Goal: Entertainment & Leisure: Browse casually

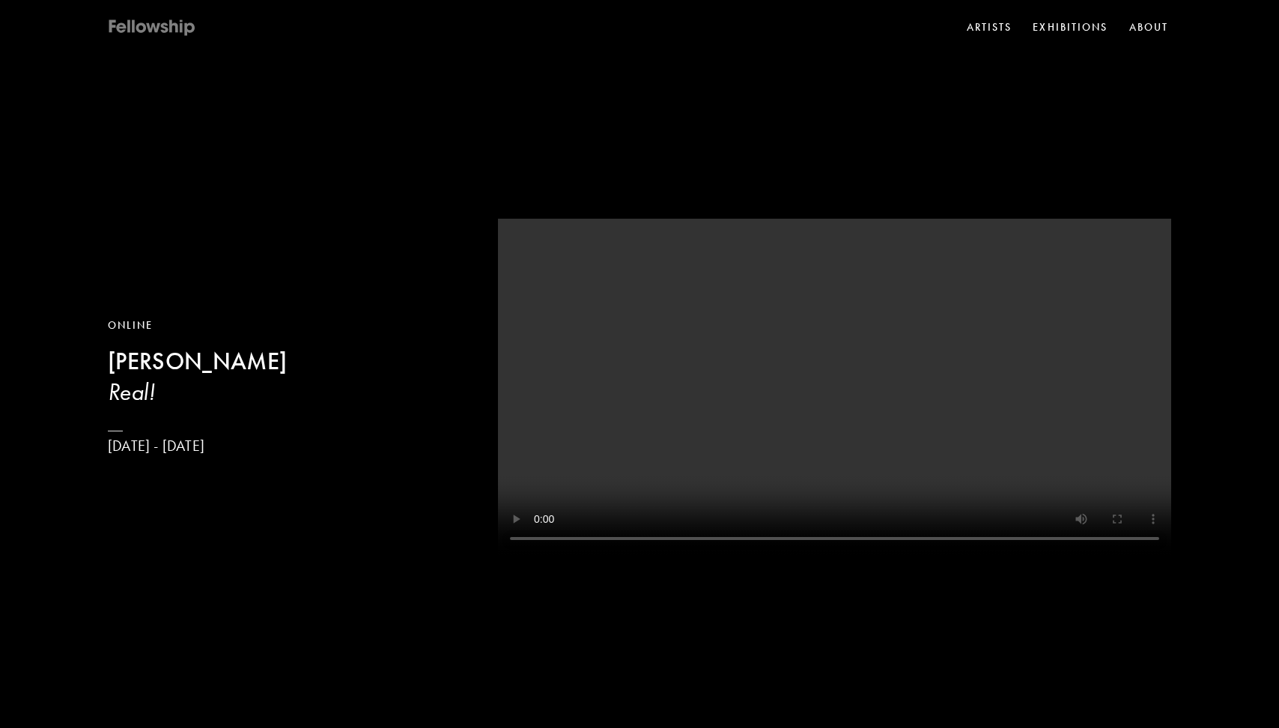
click at [137, 26] on icon at bounding box center [141, 27] width 10 height 10
click at [1056, 29] on link "Exhibitions" at bounding box center [1069, 27] width 81 height 22
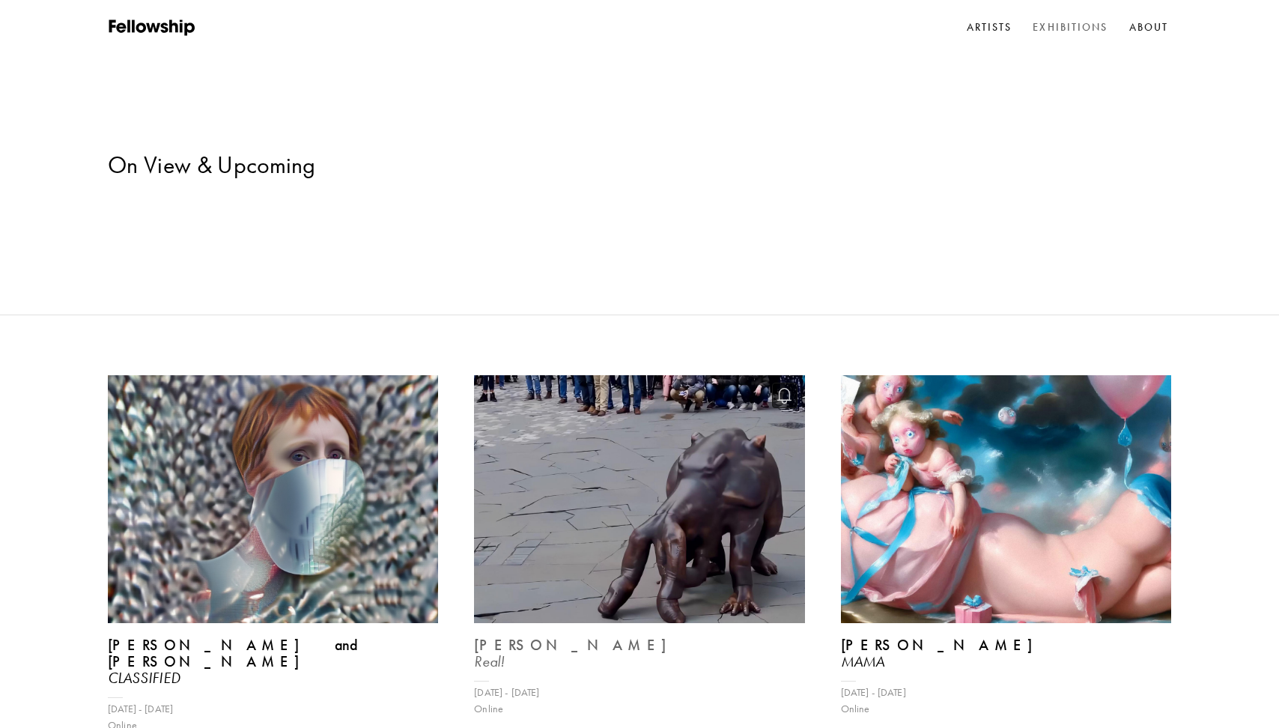
click at [693, 445] on img at bounding box center [639, 498] width 341 height 255
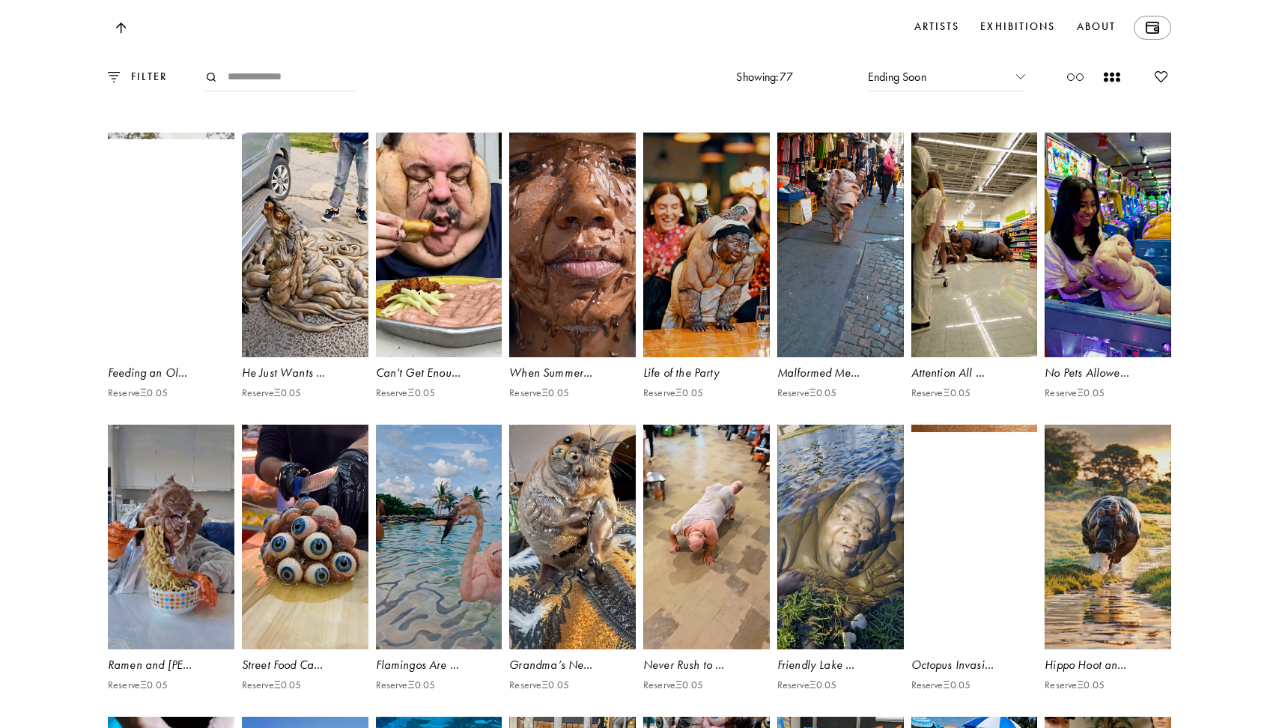
scroll to position [3955, 0]
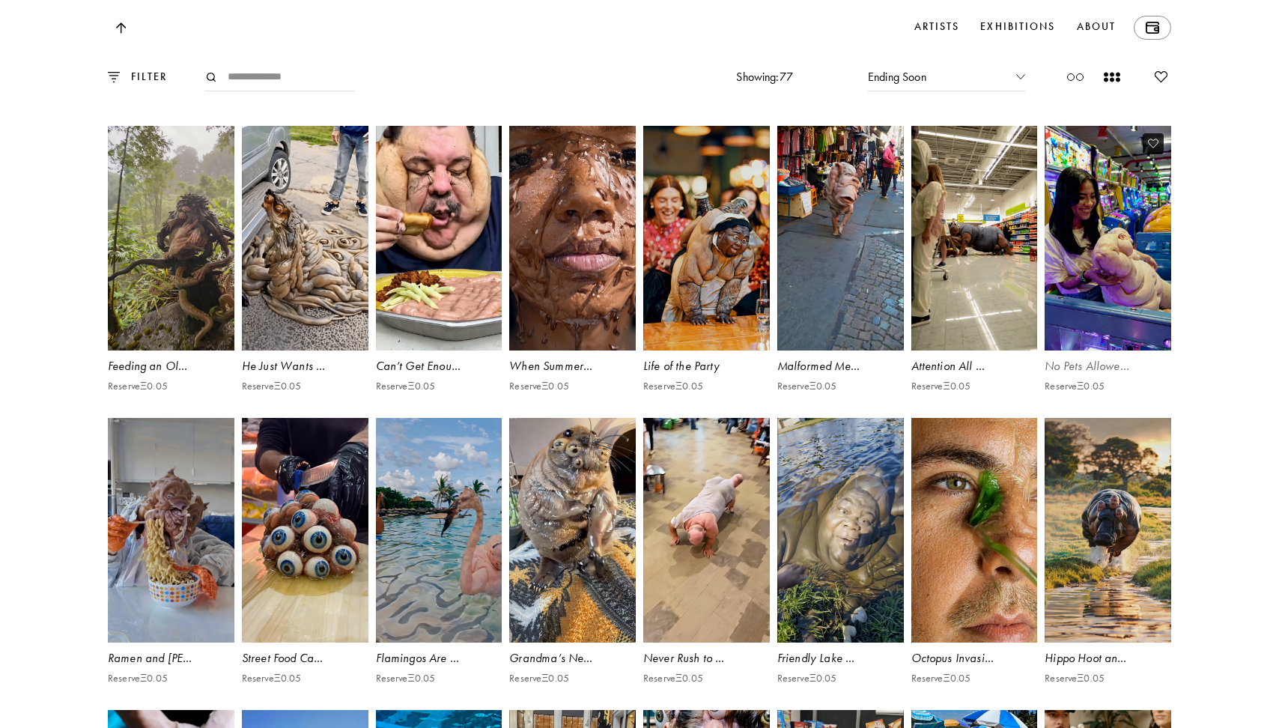
click at [1122, 354] on video at bounding box center [1108, 238] width 130 height 231
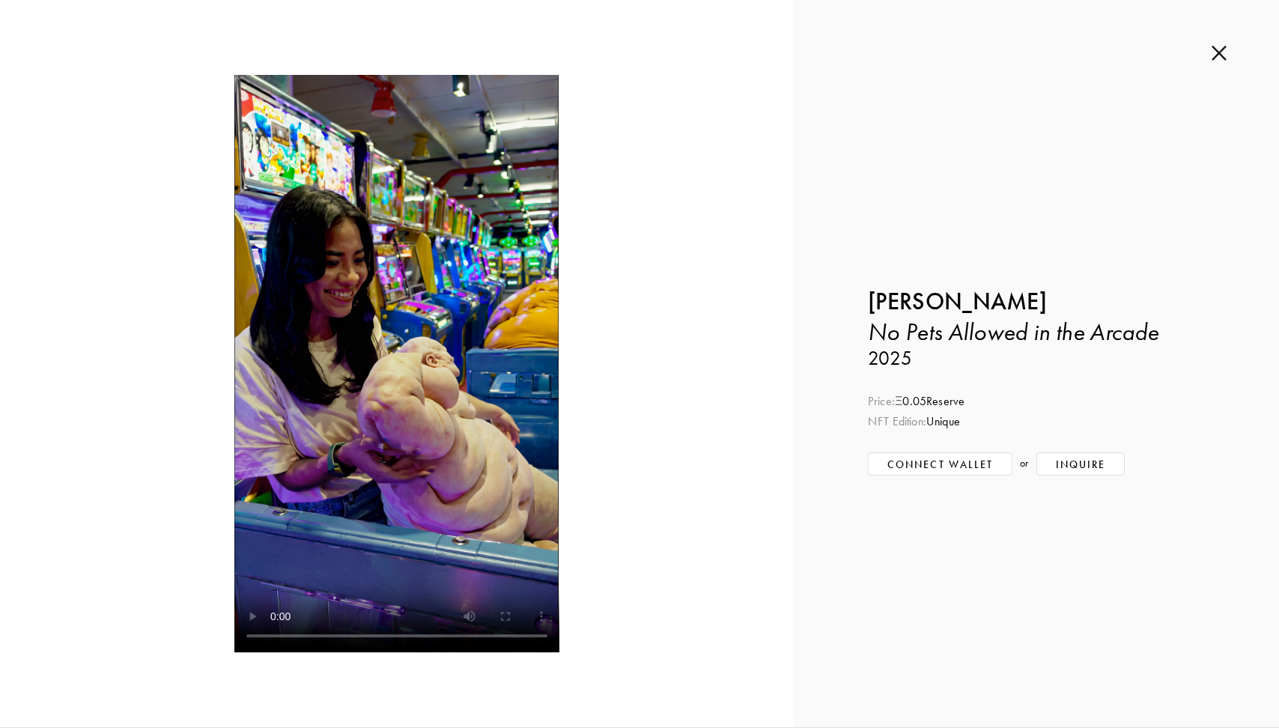
click at [1217, 56] on img at bounding box center [1218, 53] width 15 height 16
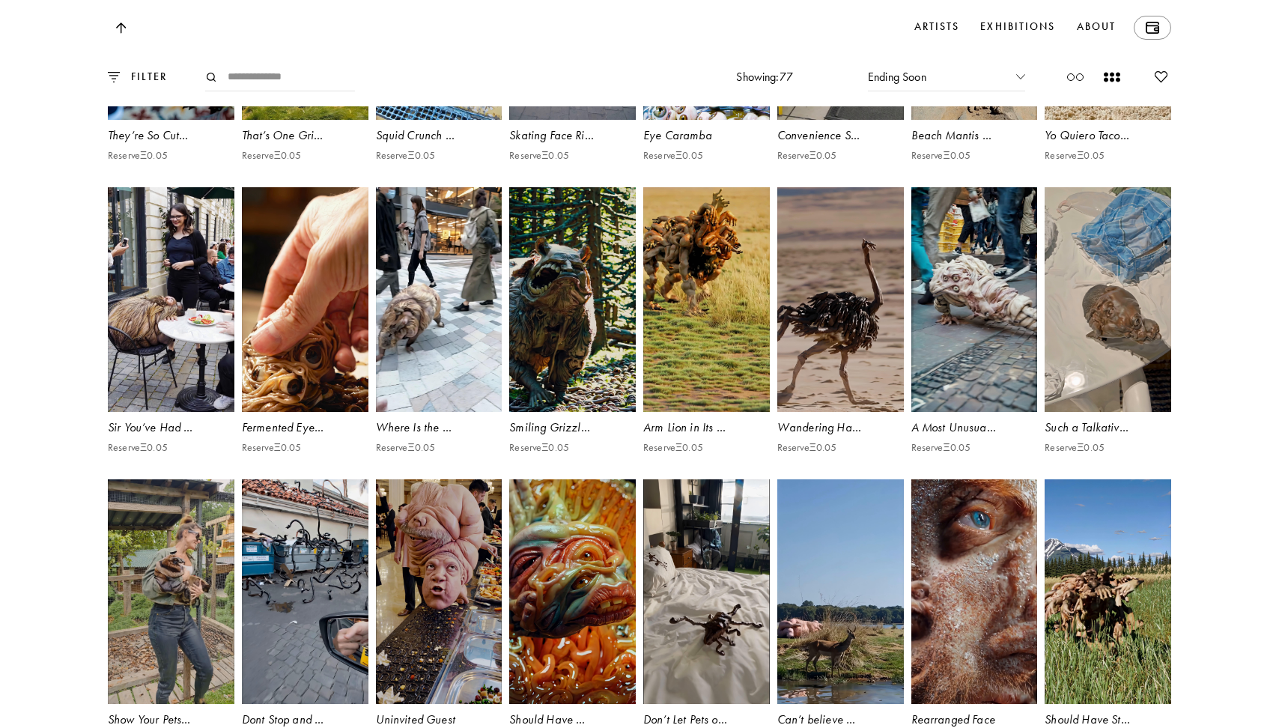
scroll to position [4776, 0]
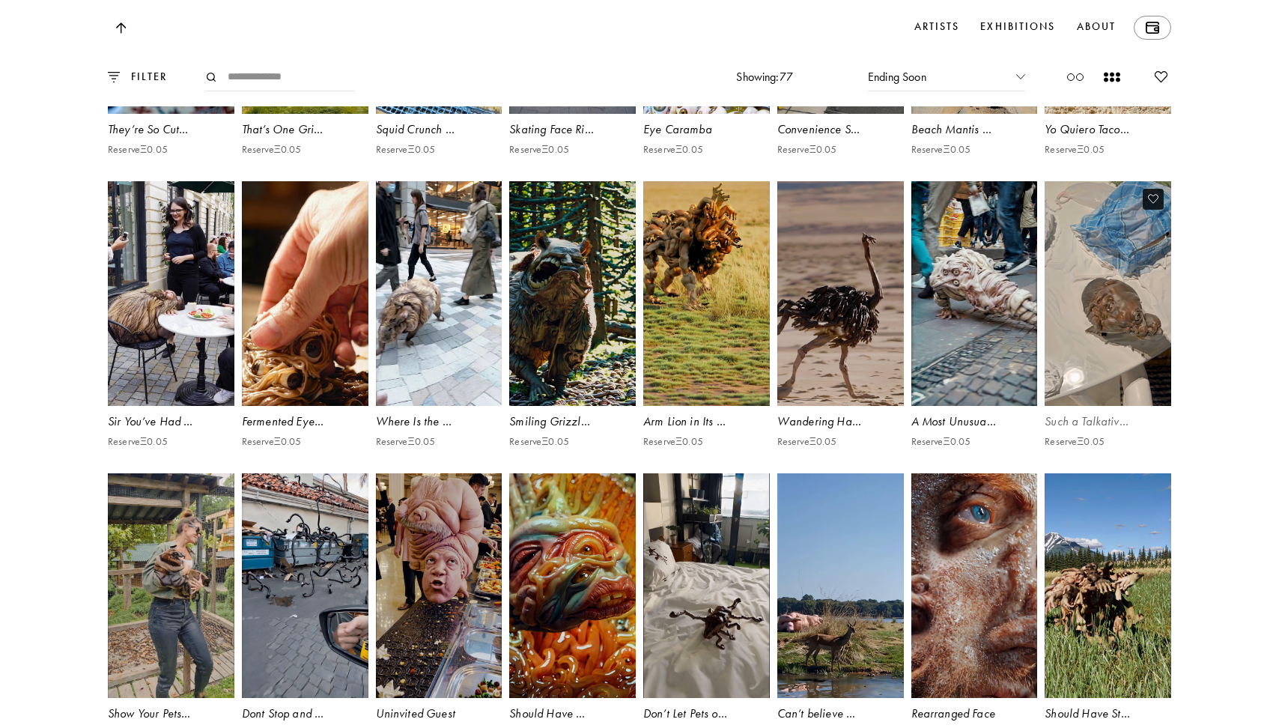
click at [1094, 410] on video at bounding box center [1108, 293] width 130 height 231
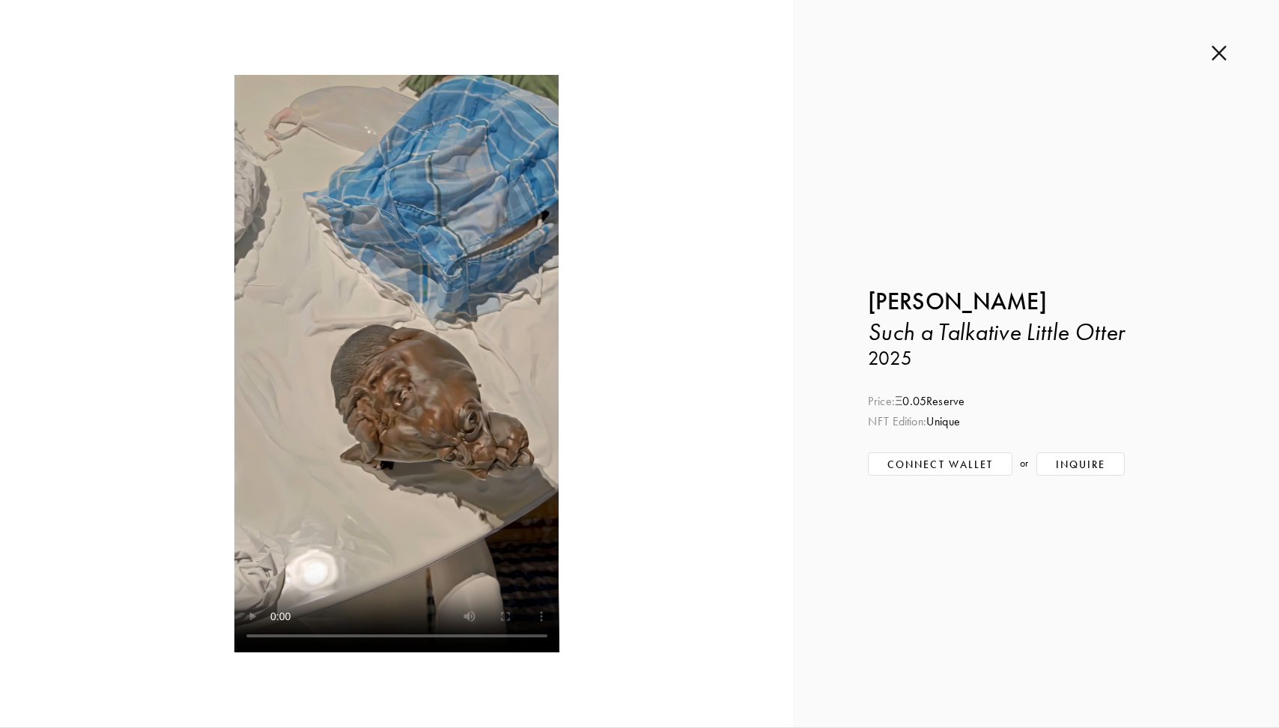
click at [1222, 56] on img at bounding box center [1218, 53] width 15 height 16
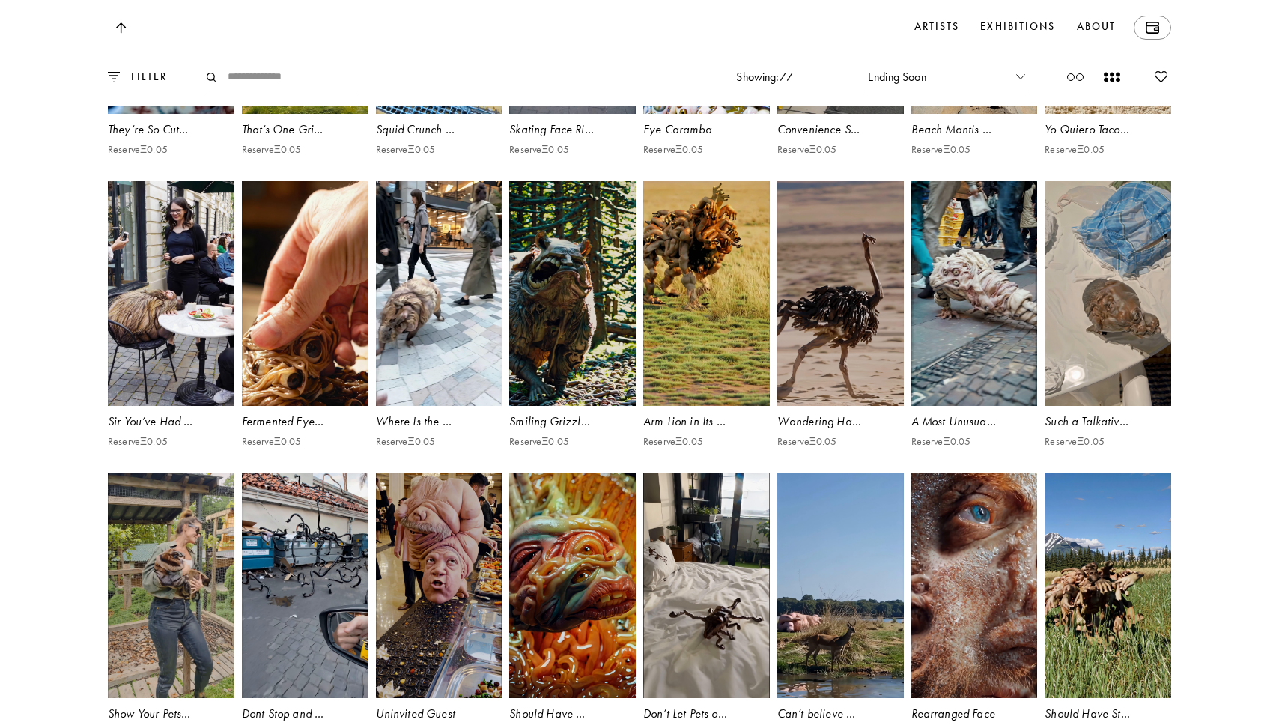
scroll to position [4928, 0]
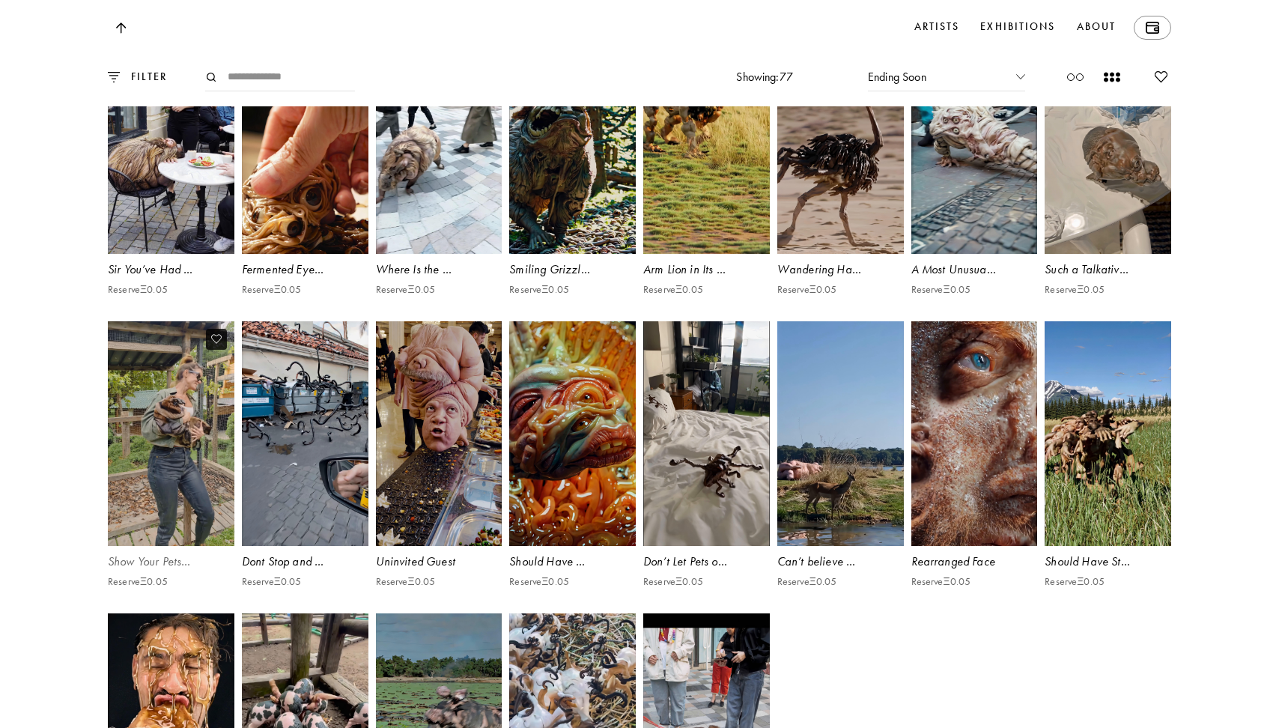
click at [194, 530] on video at bounding box center [171, 433] width 130 height 231
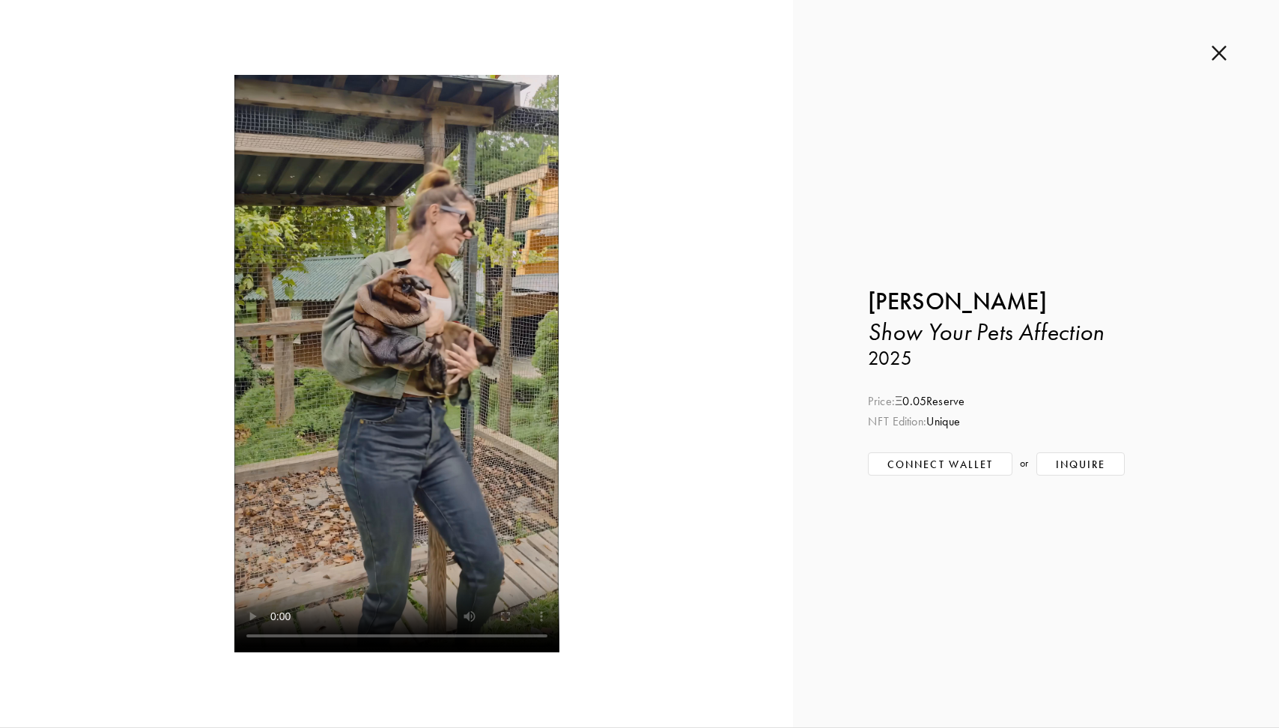
click at [1214, 56] on img at bounding box center [1218, 53] width 15 height 16
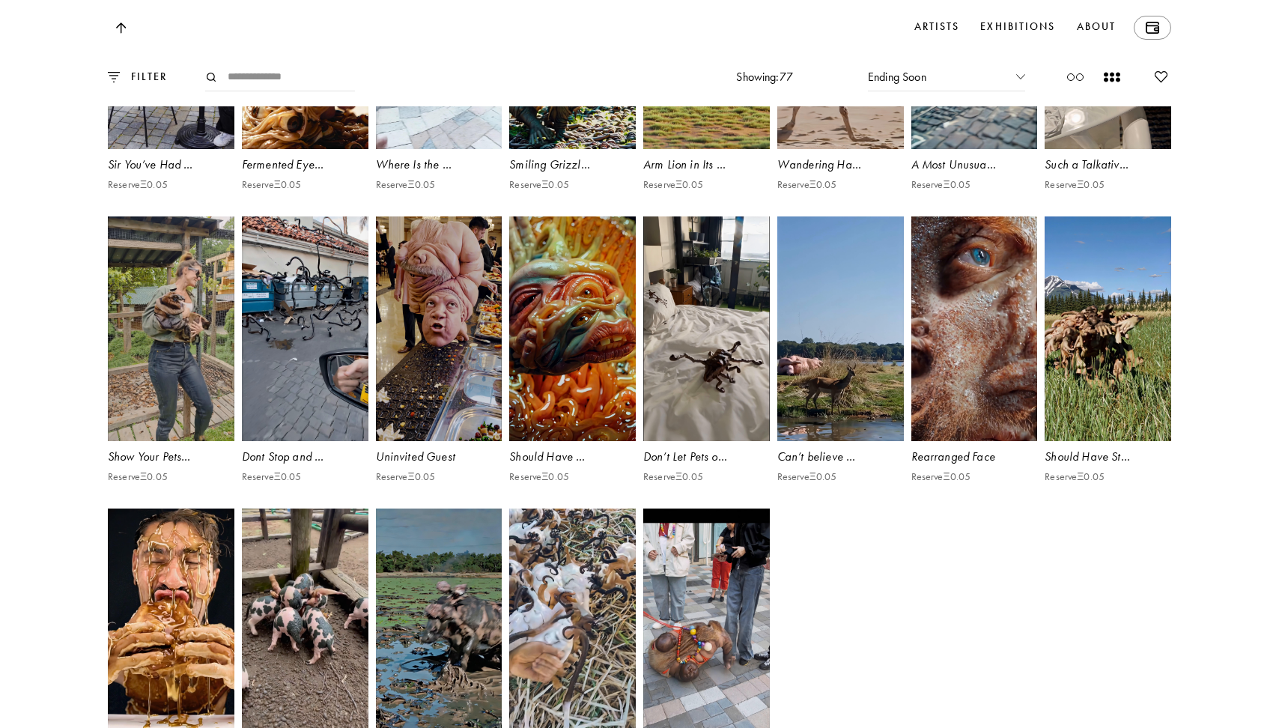
scroll to position [5164, 0]
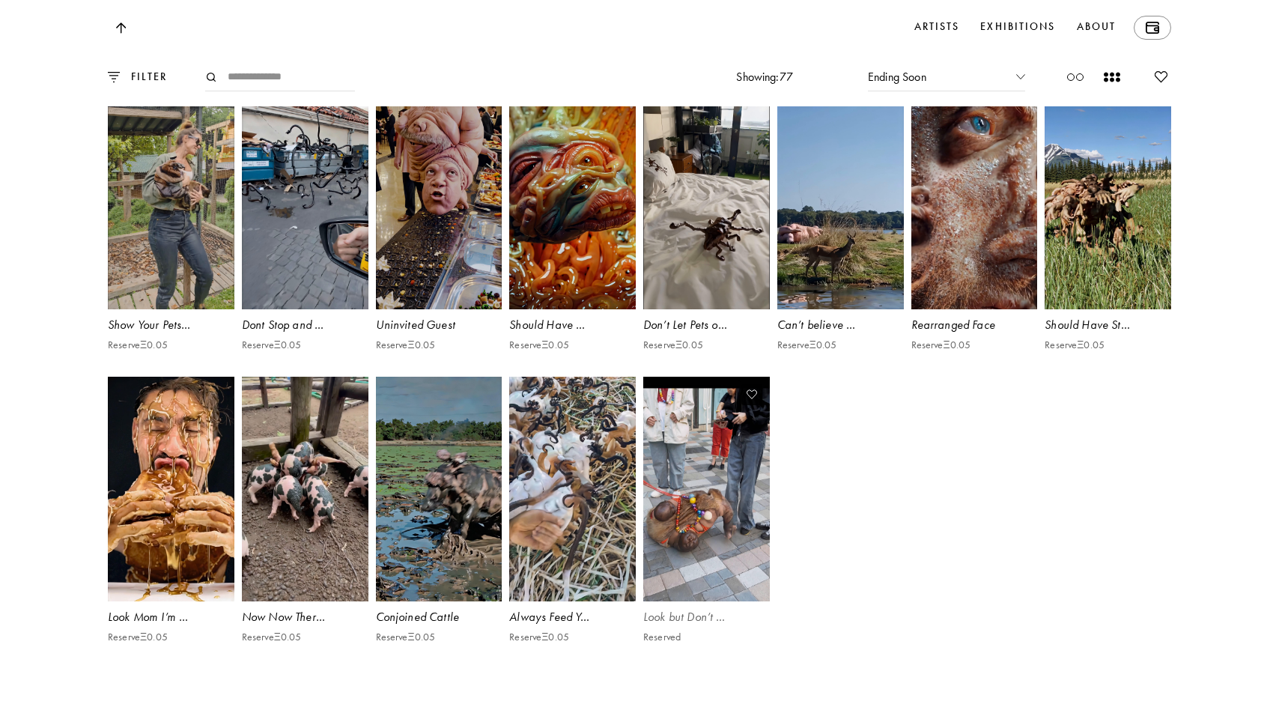
click at [701, 582] on video at bounding box center [706, 489] width 130 height 231
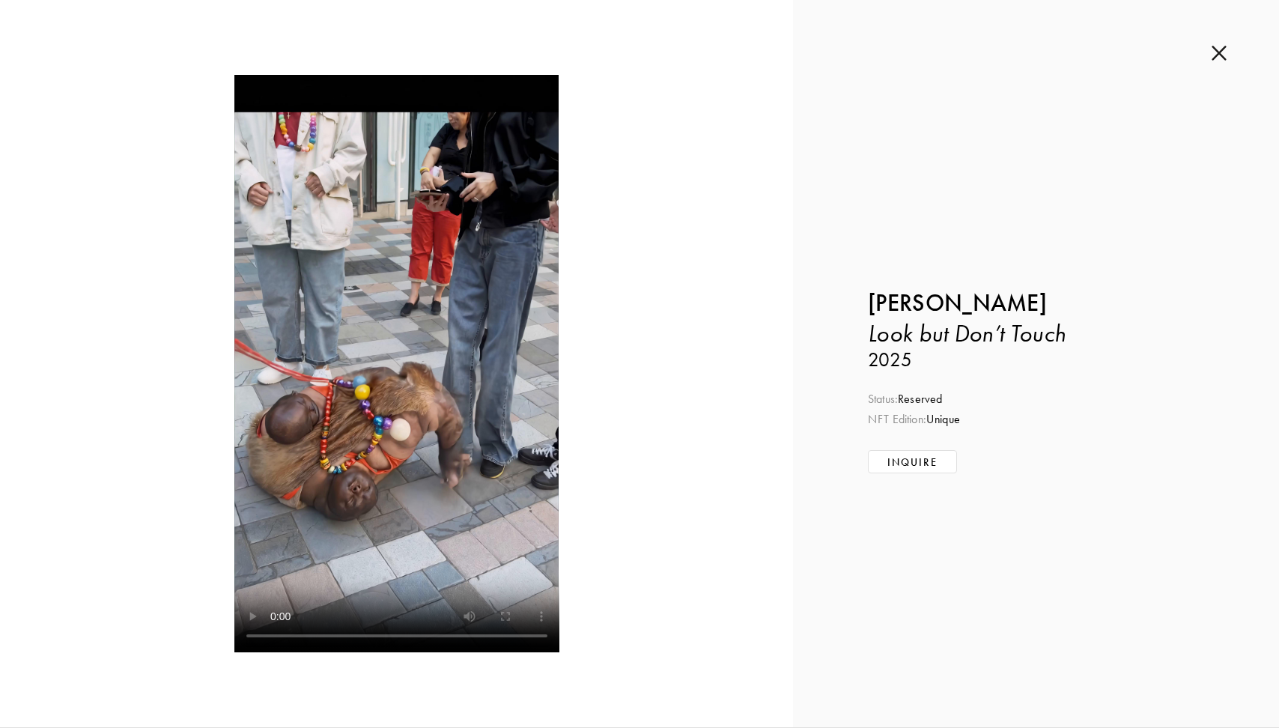
click at [1221, 43] on div "Inquire about Look but Don’t Touch by [PERSON_NAME] Submit Inquiry Back [PERSON…" at bounding box center [1036, 363] width 486 height 727
click at [1217, 52] on img at bounding box center [1218, 53] width 15 height 16
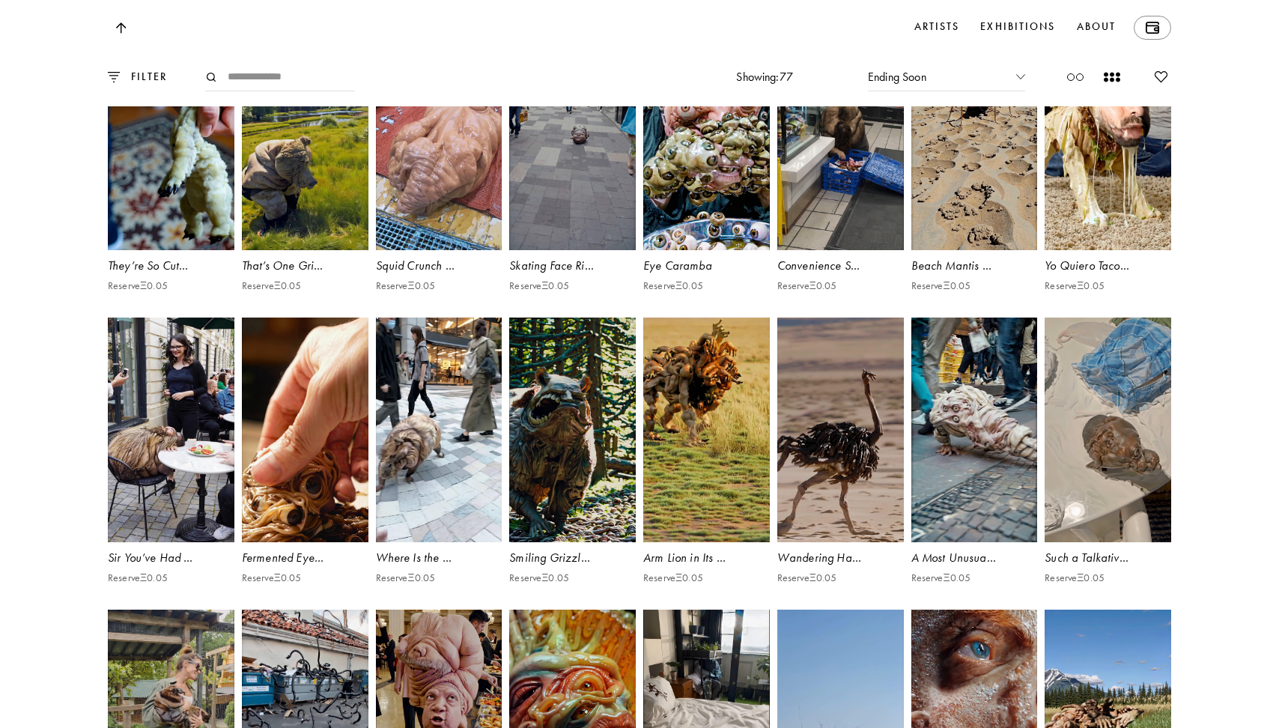
scroll to position [4516, 0]
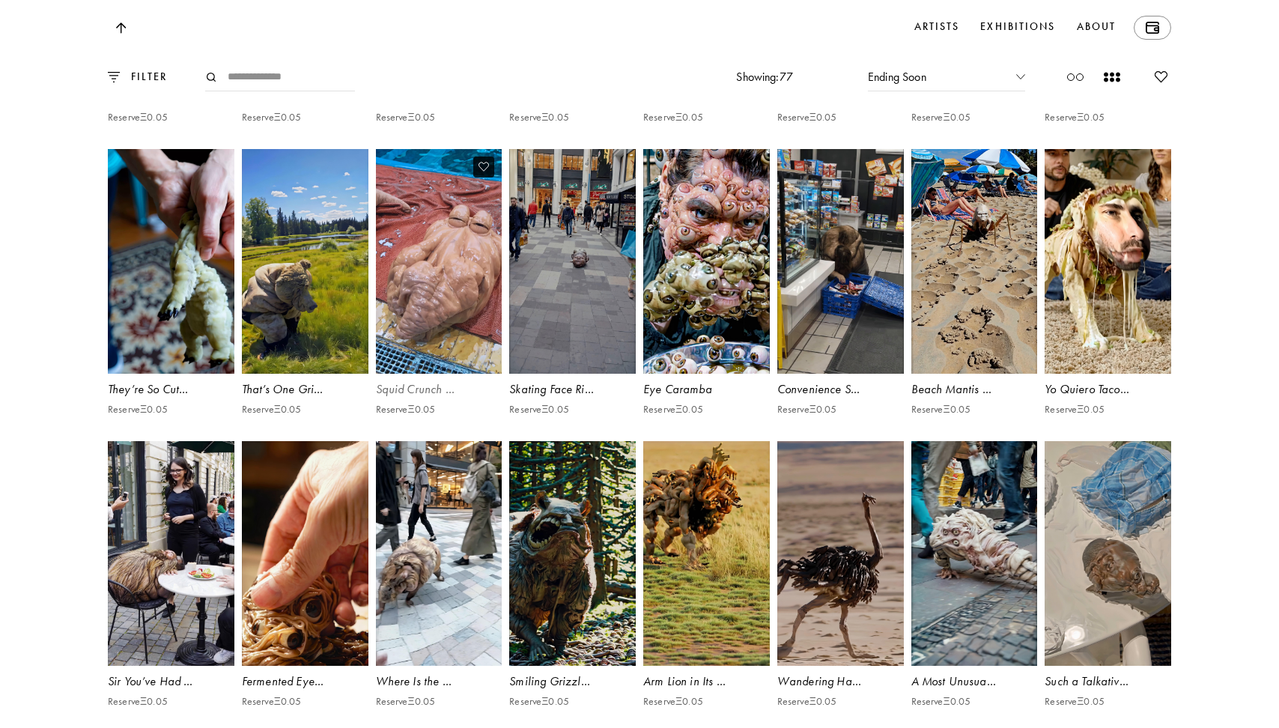
click at [434, 377] on video at bounding box center [439, 261] width 130 height 231
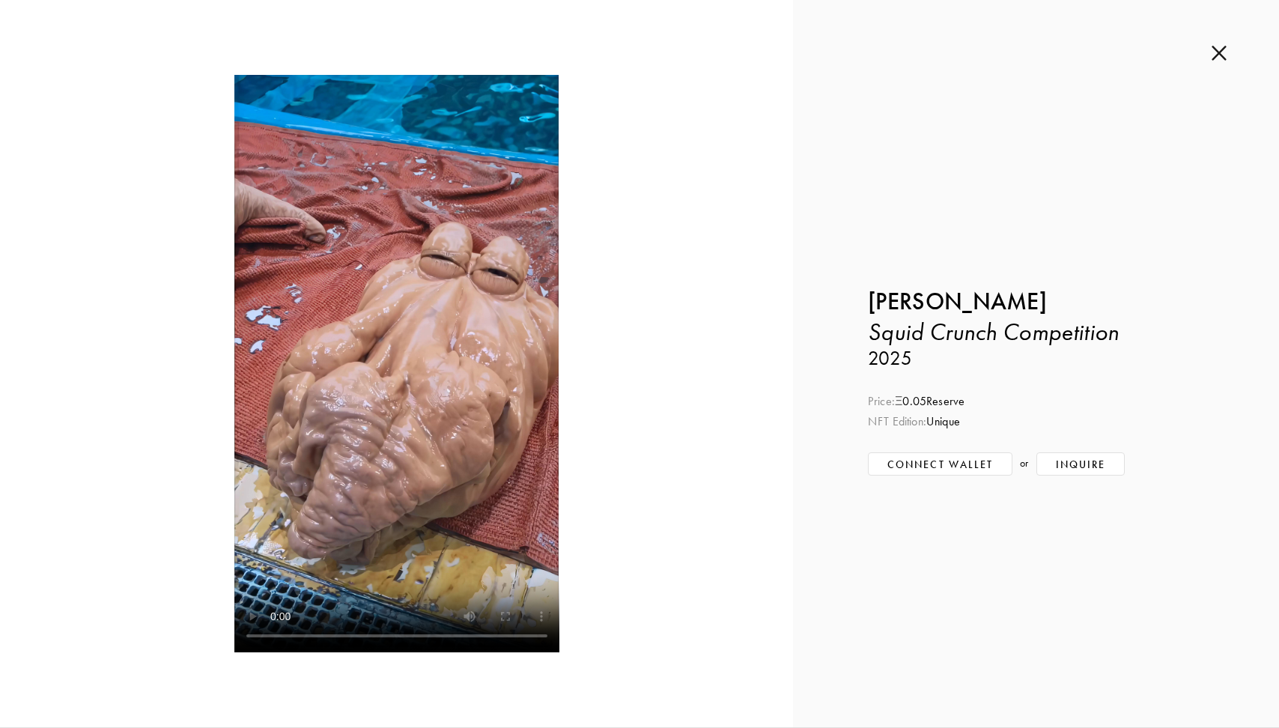
click at [1210, 50] on div "Inquire about Squid Crunch Competition by [PERSON_NAME] Submit Inquiry Back [PE…" at bounding box center [1036, 363] width 486 height 727
click at [1214, 55] on img at bounding box center [1218, 53] width 15 height 16
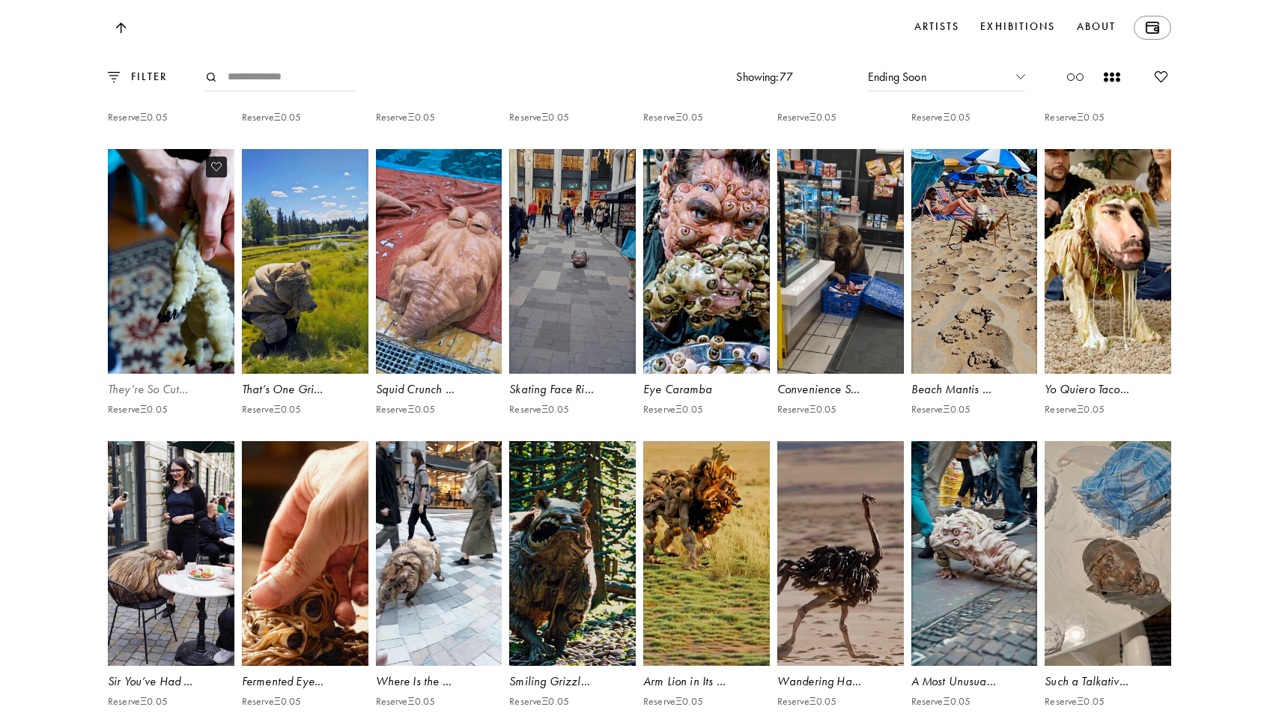
click at [139, 359] on video at bounding box center [171, 261] width 130 height 231
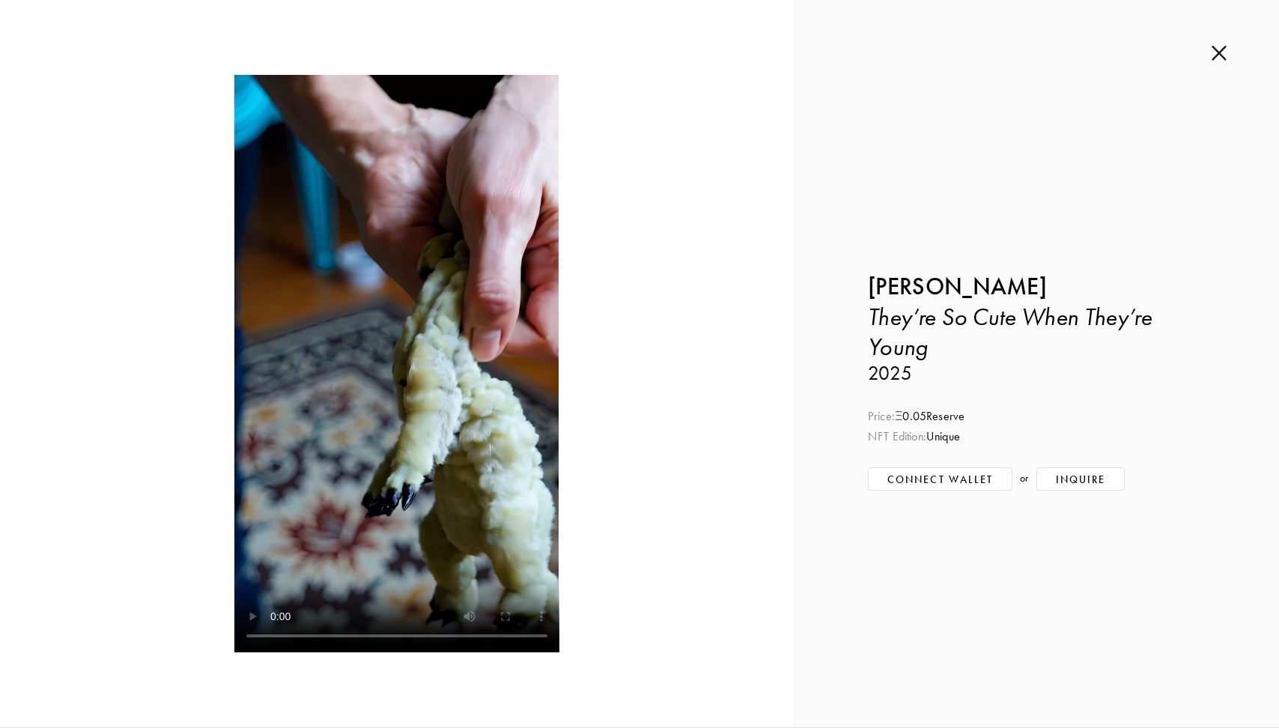
click at [1226, 55] on img at bounding box center [1218, 53] width 15 height 16
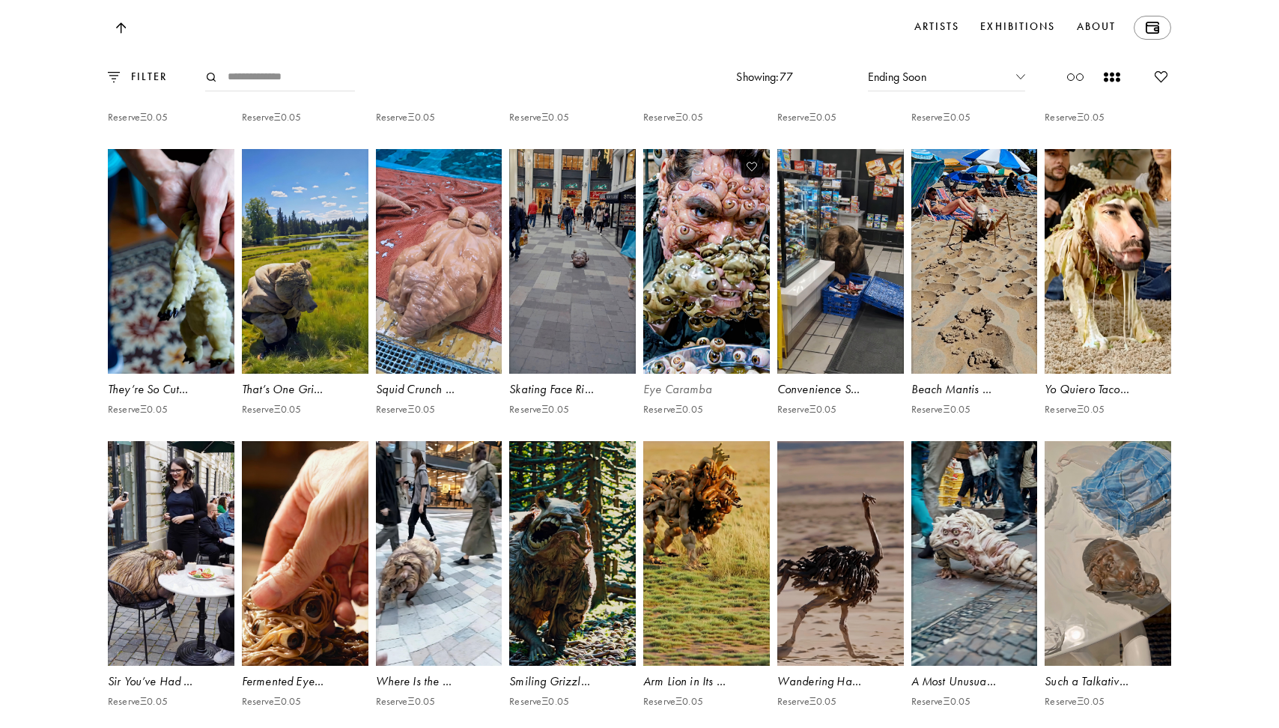
click at [713, 365] on video at bounding box center [706, 261] width 130 height 231
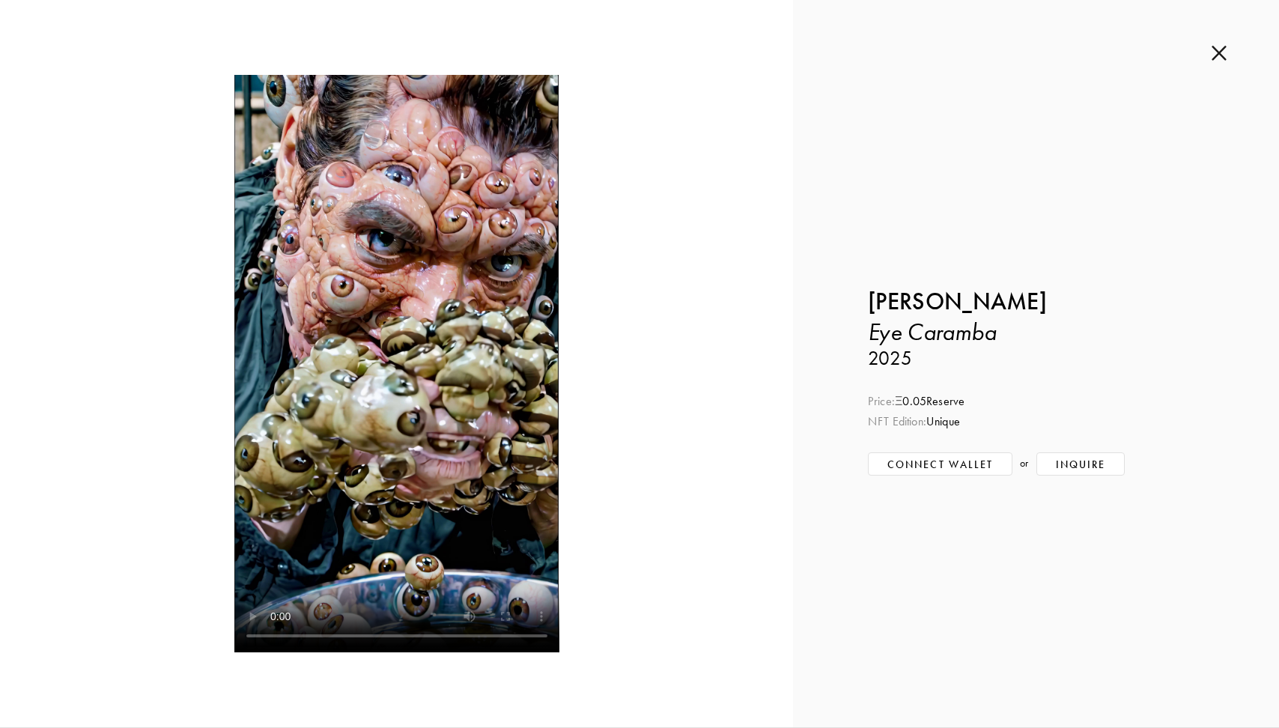
click at [1223, 47] on img at bounding box center [1218, 53] width 15 height 16
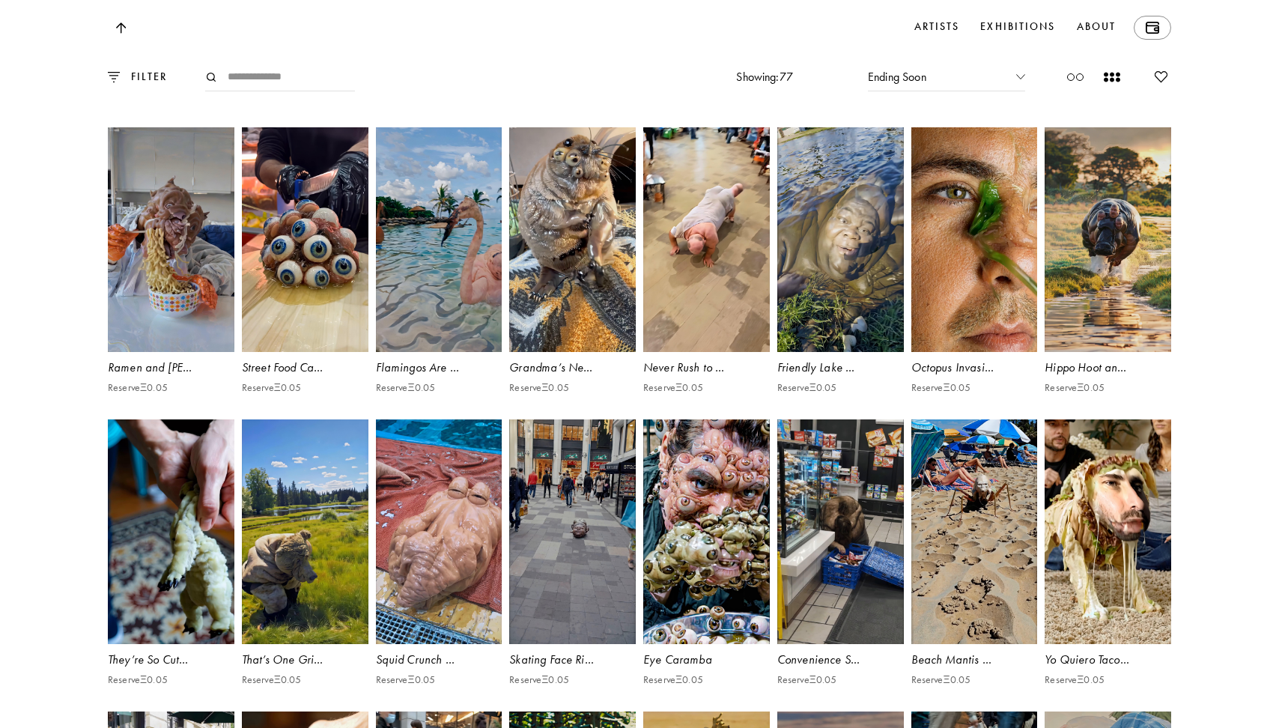
scroll to position [4222, 0]
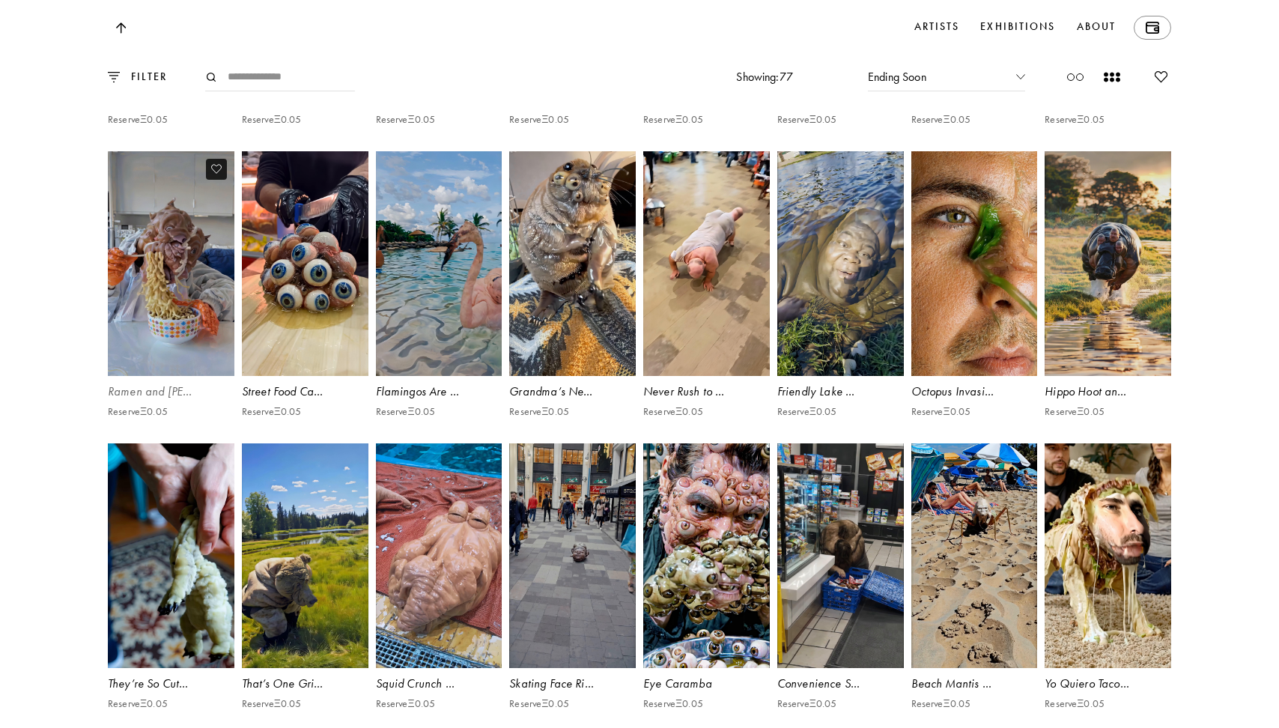
click at [186, 380] on video at bounding box center [171, 263] width 130 height 231
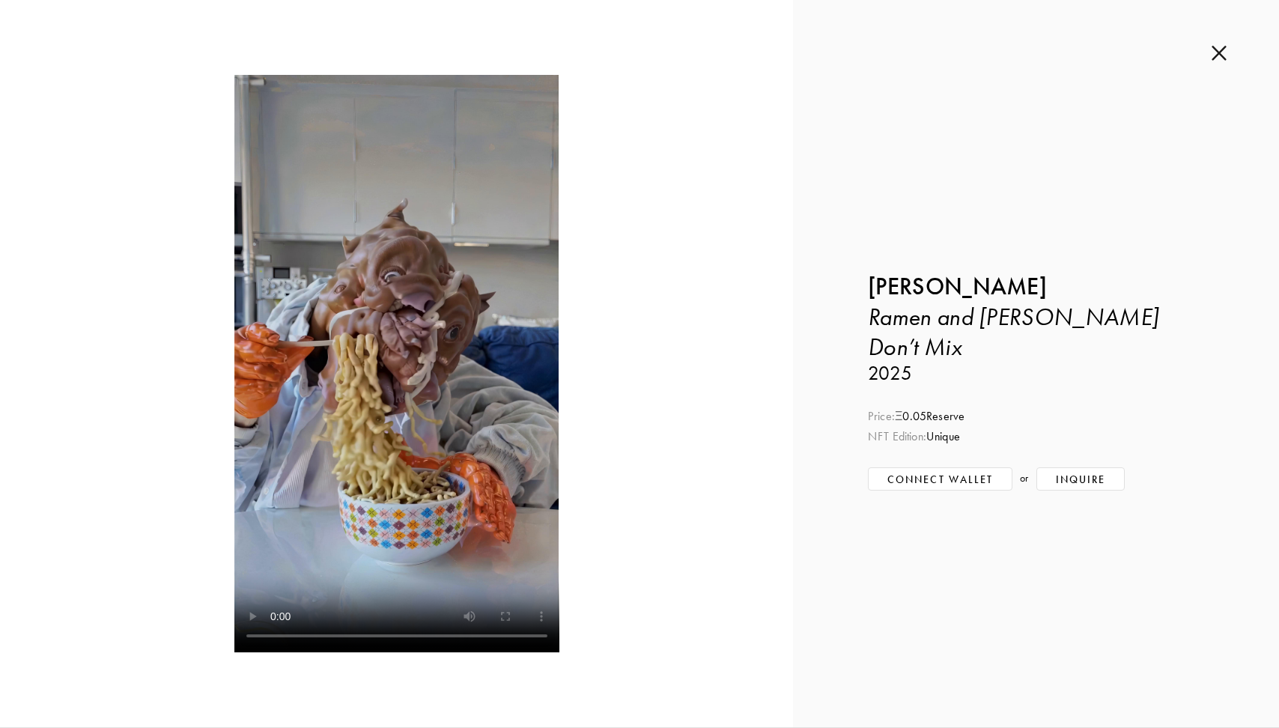
click at [1217, 55] on img at bounding box center [1218, 53] width 15 height 16
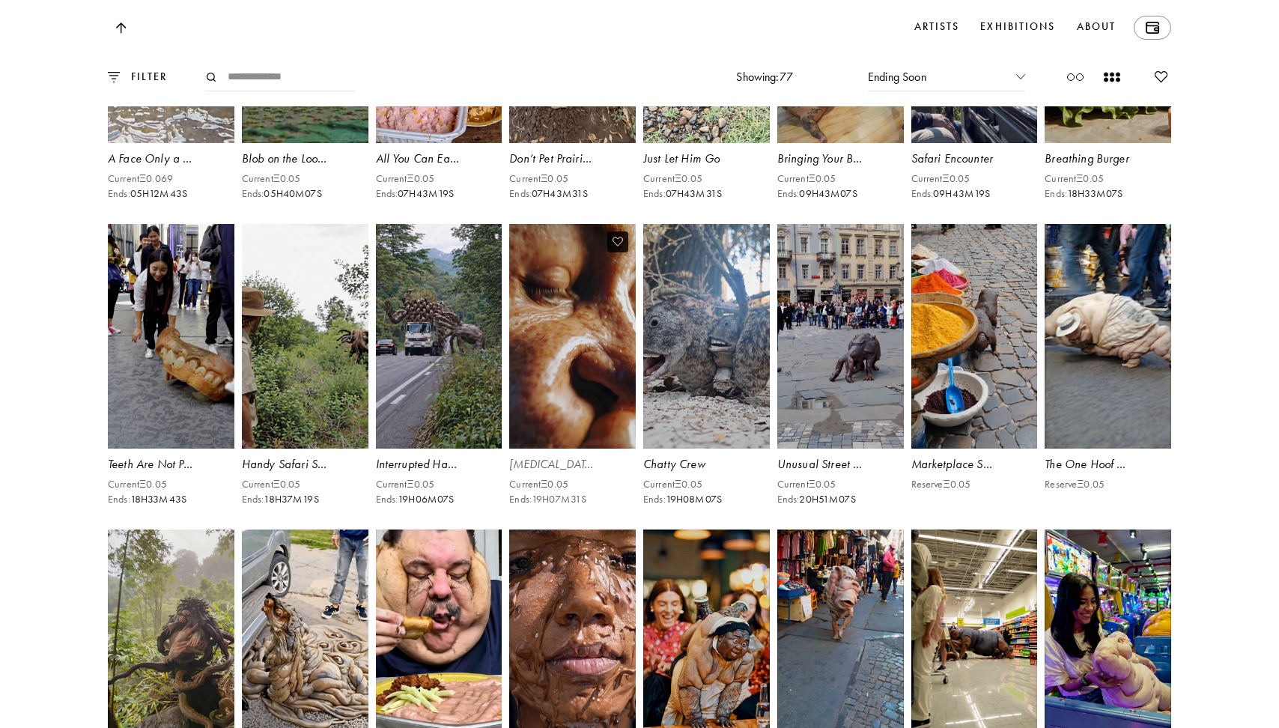
scroll to position [3529, 0]
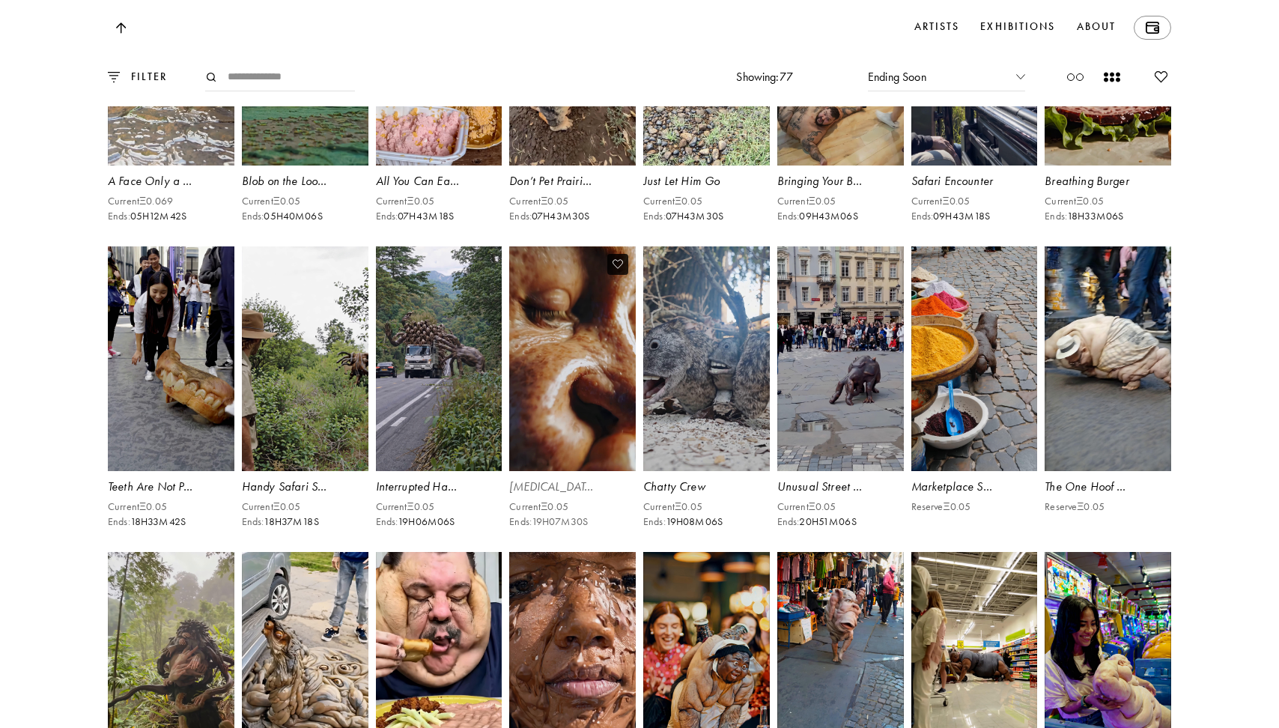
click at [586, 413] on video at bounding box center [573, 358] width 130 height 231
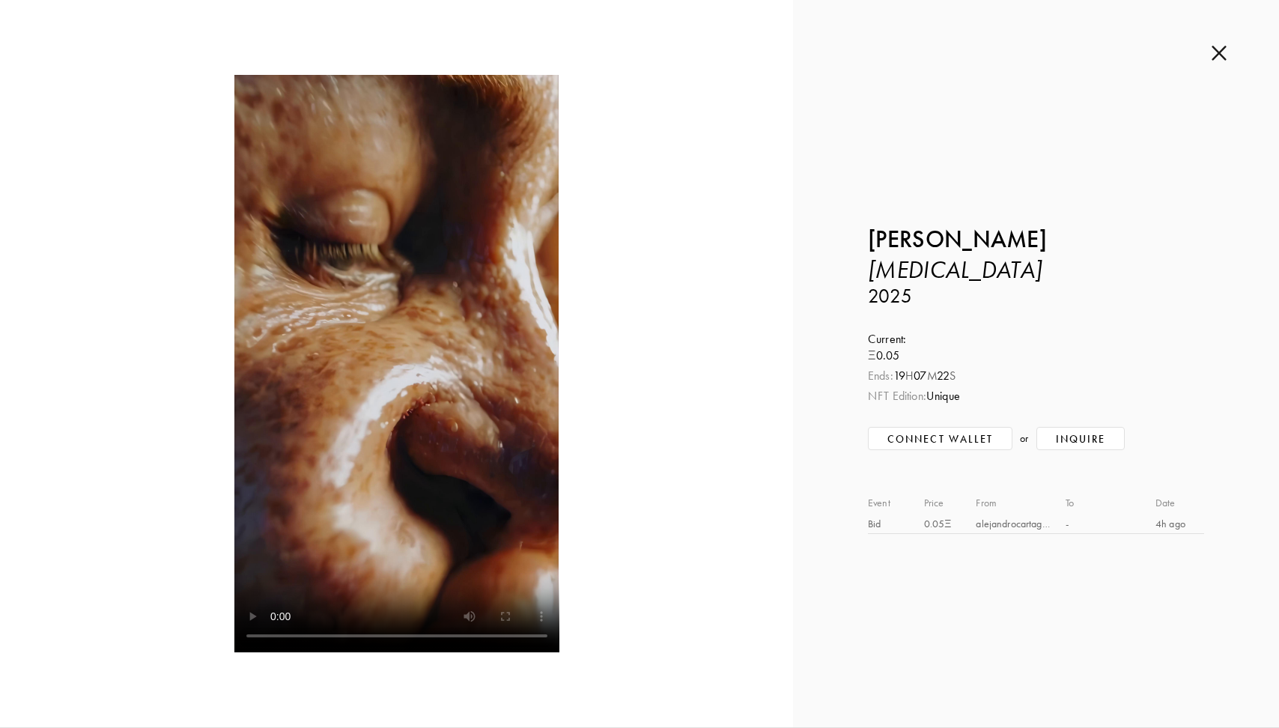
click at [1217, 46] on img at bounding box center [1218, 53] width 15 height 16
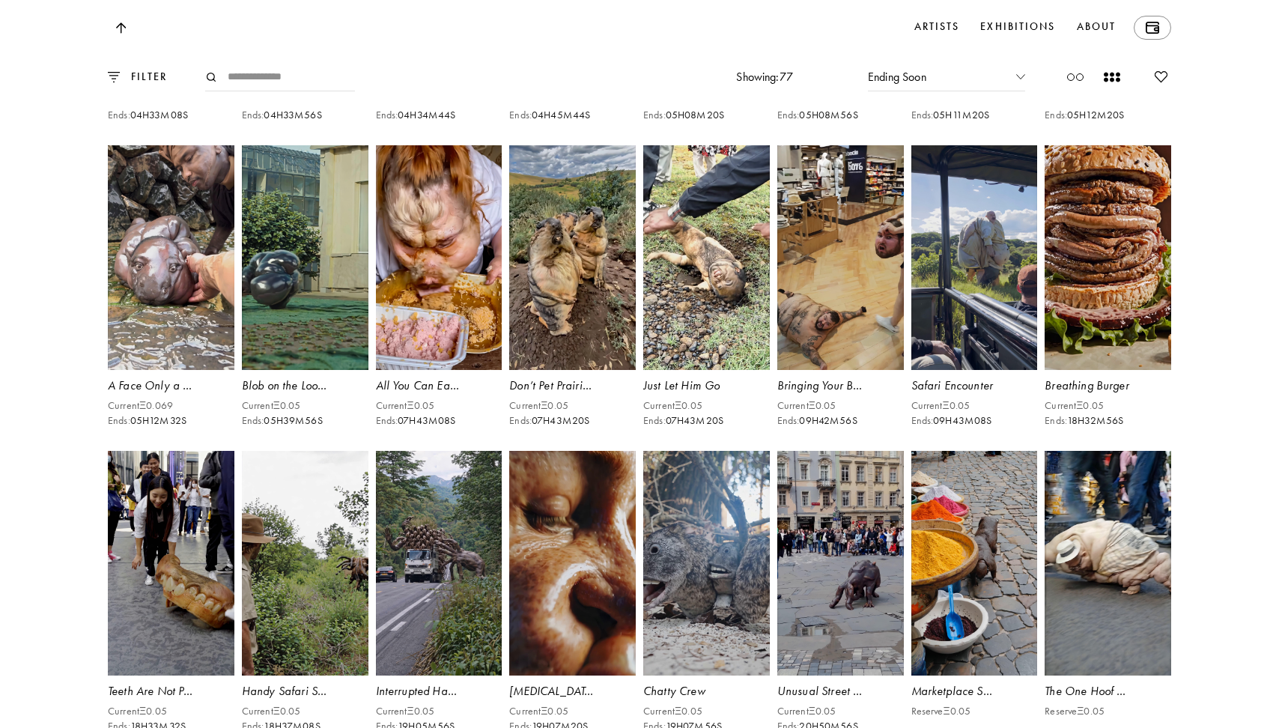
scroll to position [3311, 0]
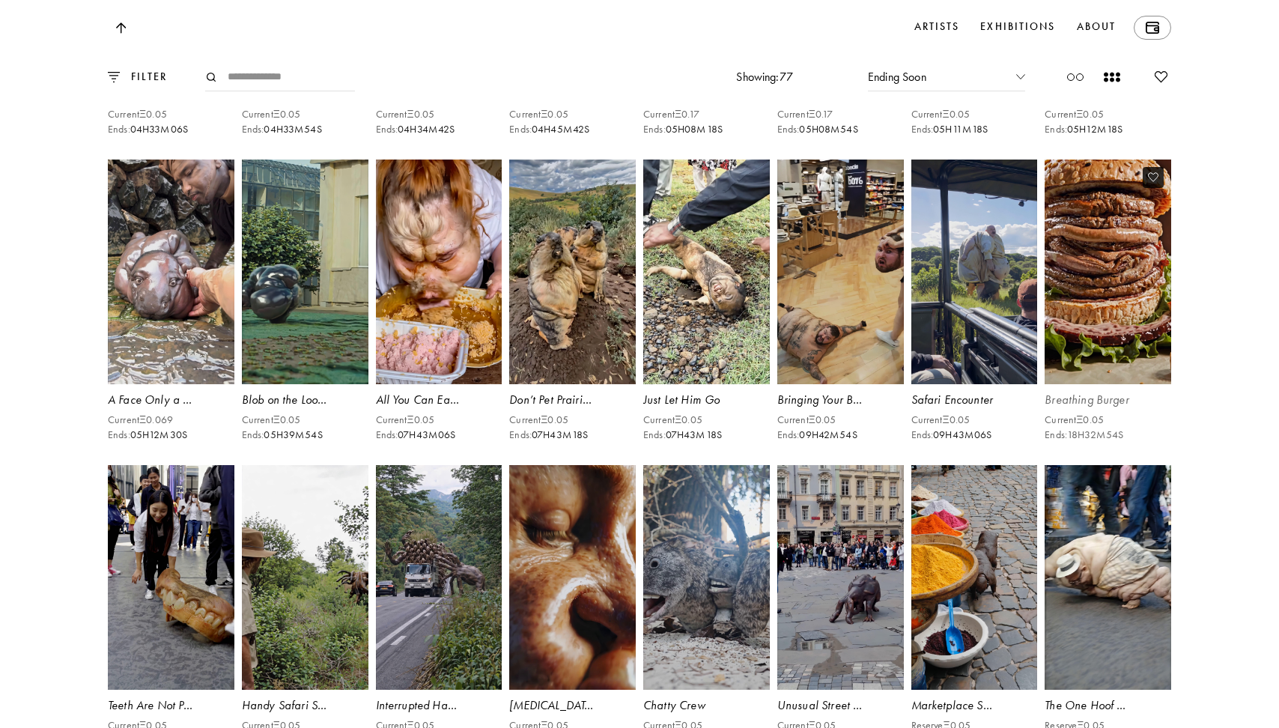
click at [1155, 373] on video at bounding box center [1108, 271] width 130 height 231
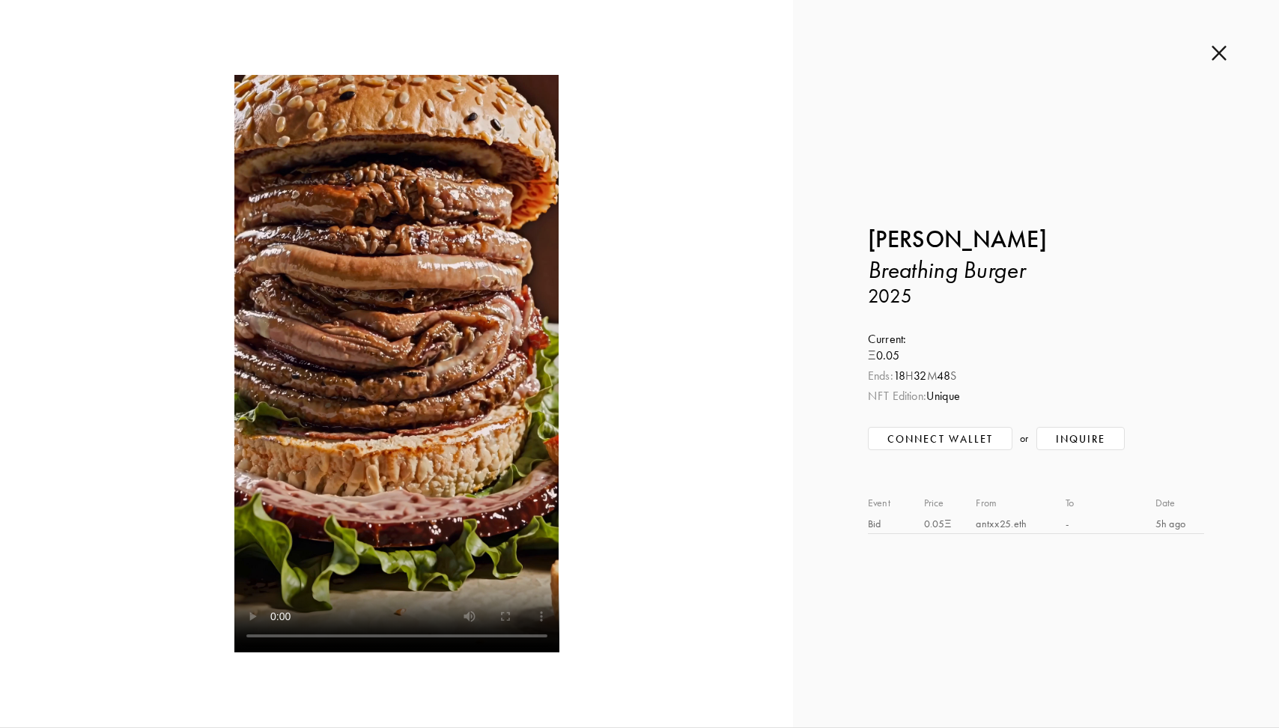
click at [1217, 56] on img at bounding box center [1218, 53] width 15 height 16
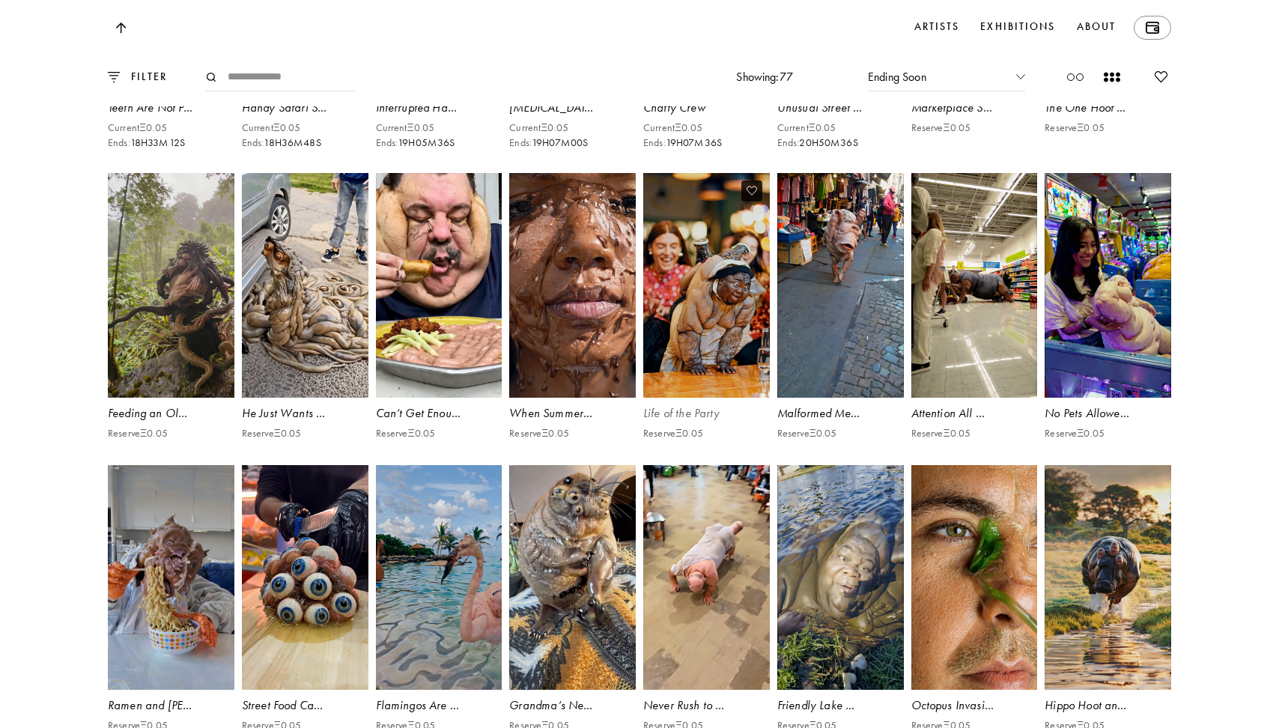
scroll to position [3928, 0]
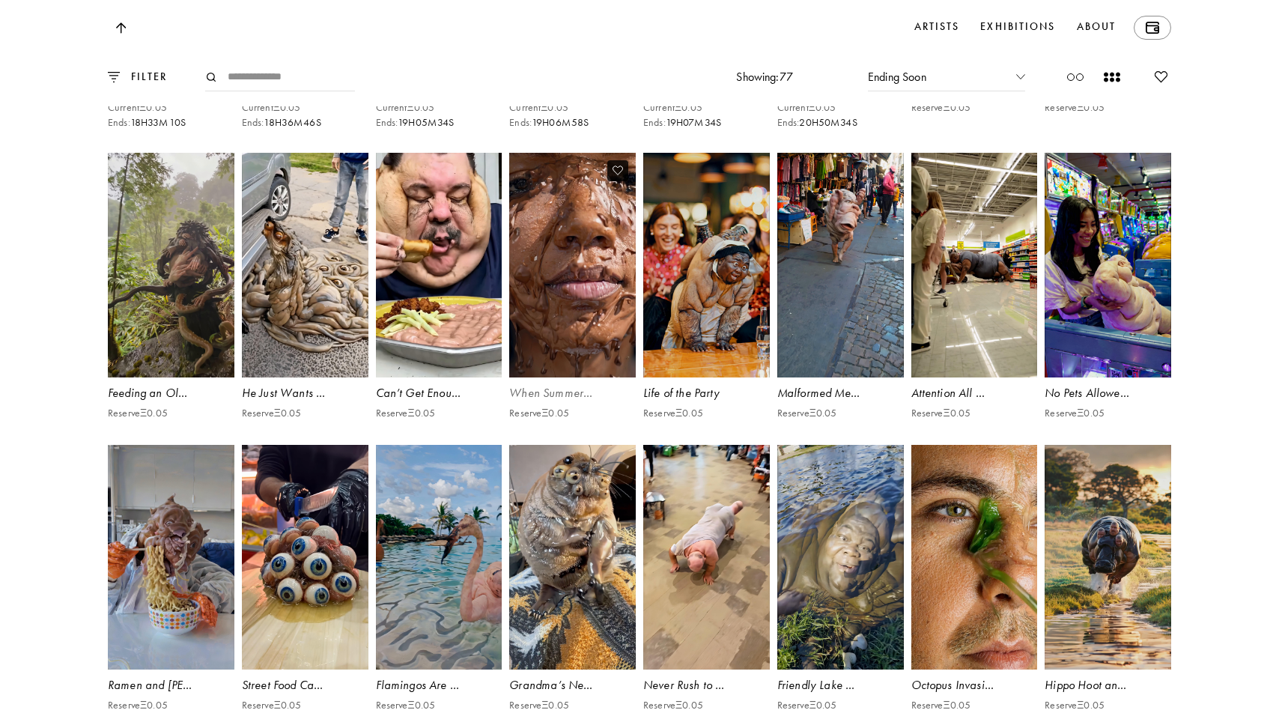
click at [570, 381] on video at bounding box center [573, 265] width 130 height 231
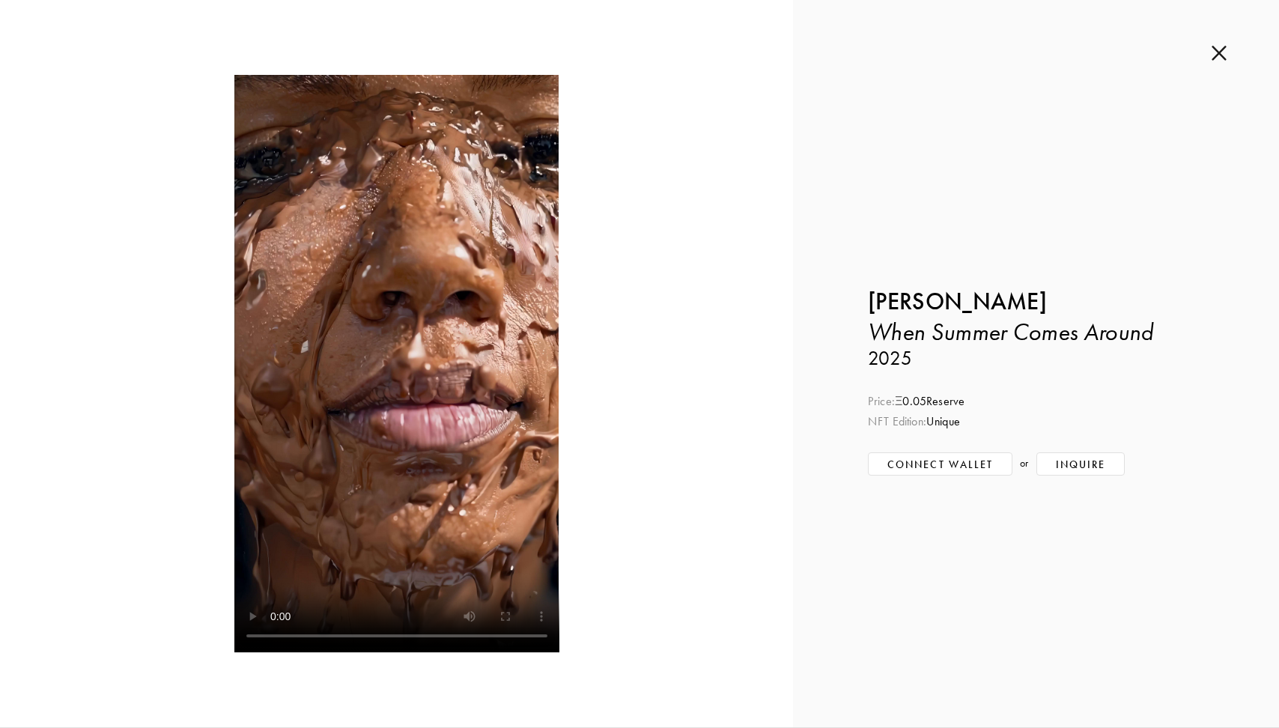
click at [1219, 49] on img at bounding box center [1218, 53] width 15 height 16
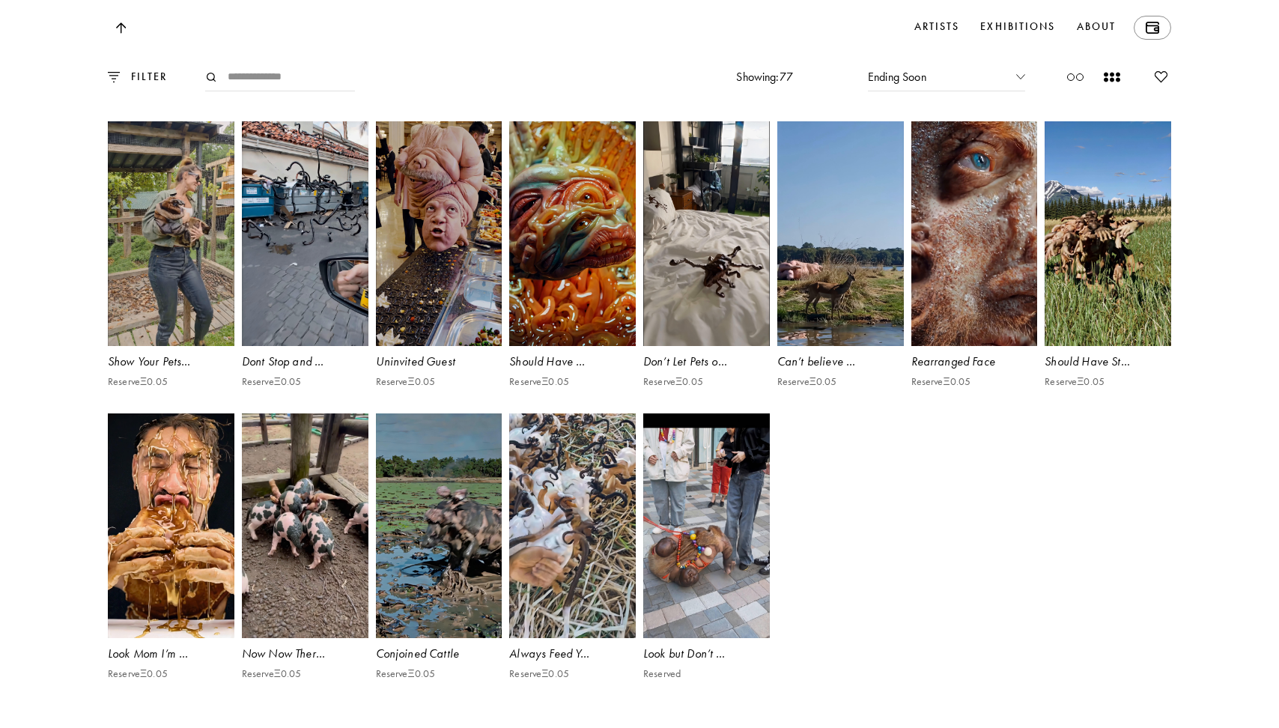
scroll to position [5118, 0]
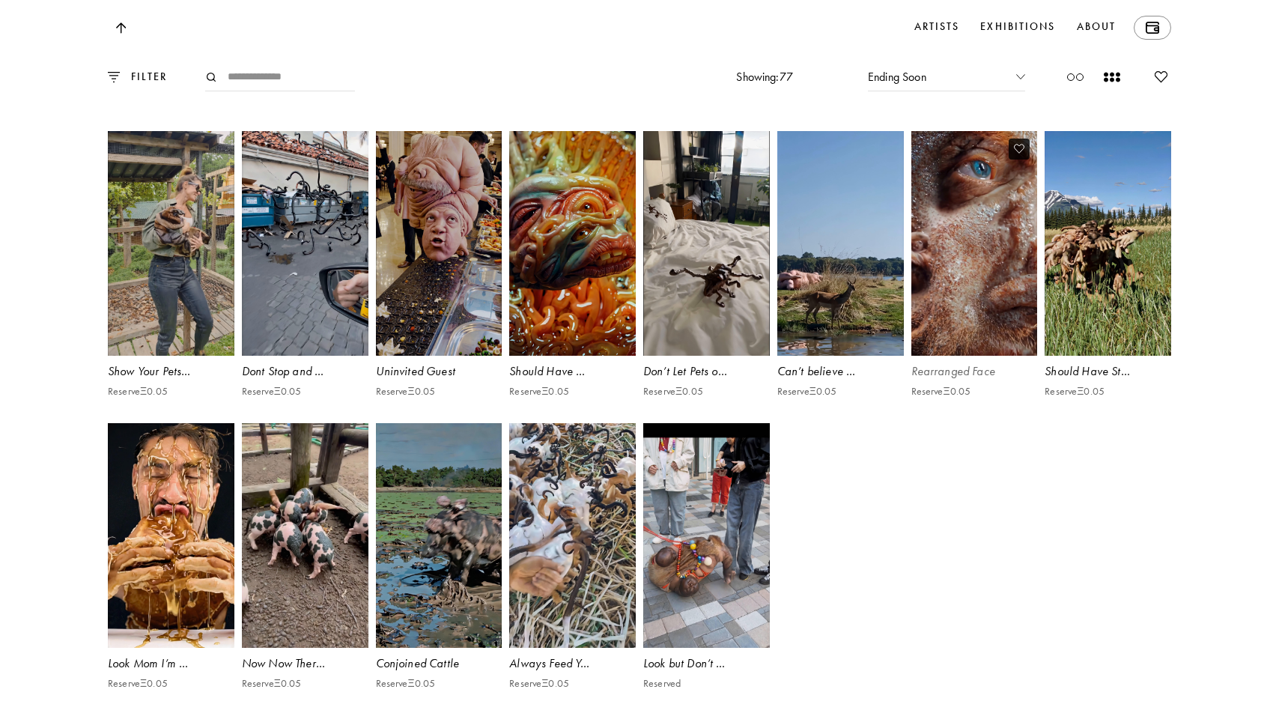
click at [961, 359] on video at bounding box center [974, 243] width 130 height 231
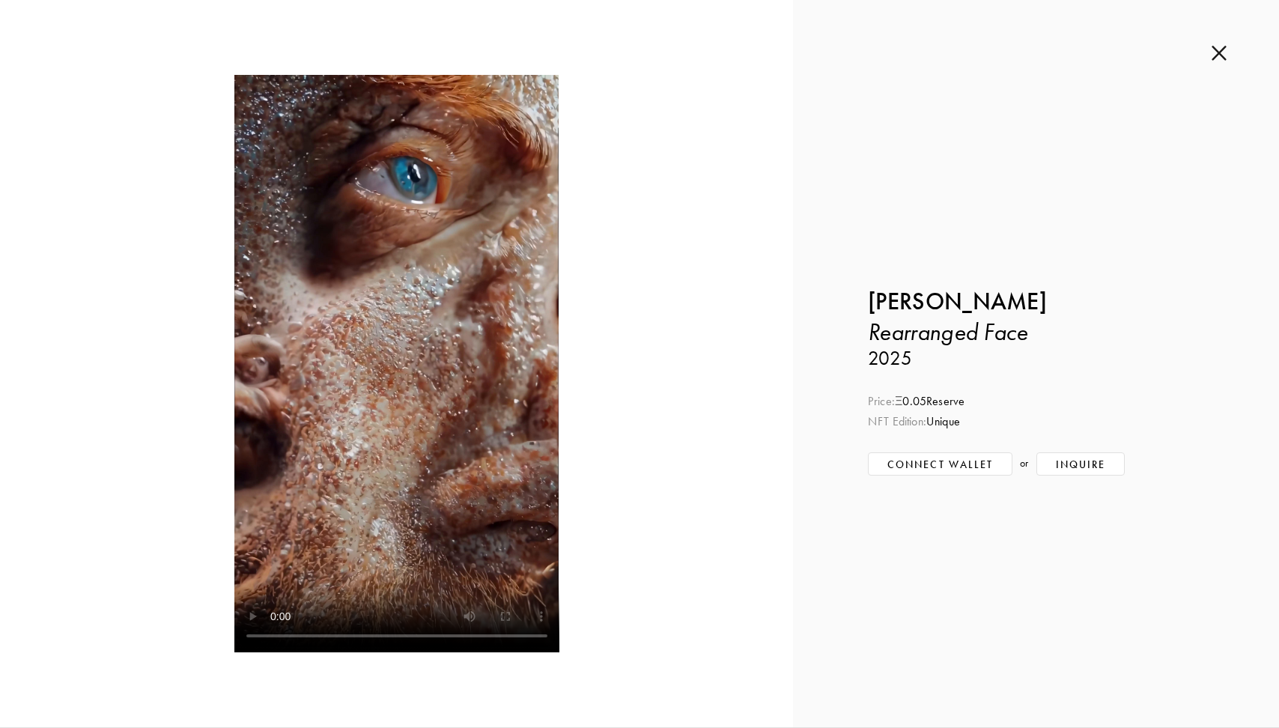
click at [1223, 48] on img at bounding box center [1218, 53] width 15 height 16
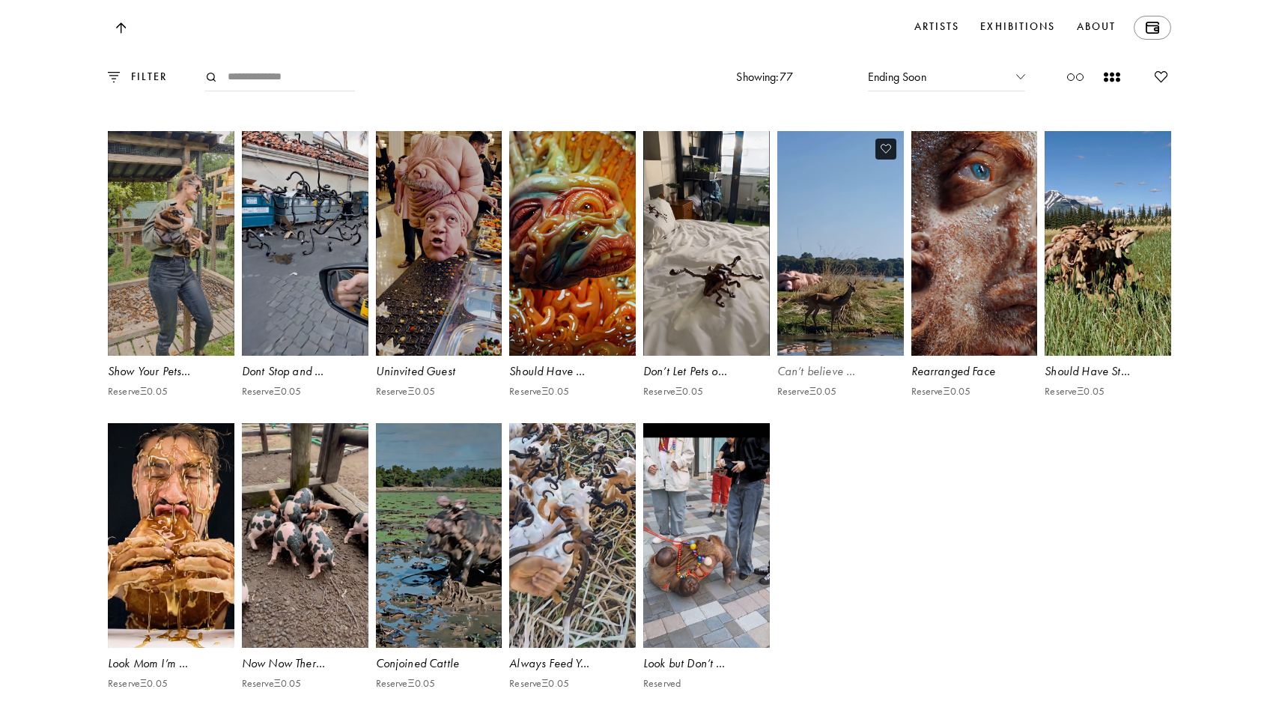
click at [836, 359] on video at bounding box center [840, 243] width 130 height 231
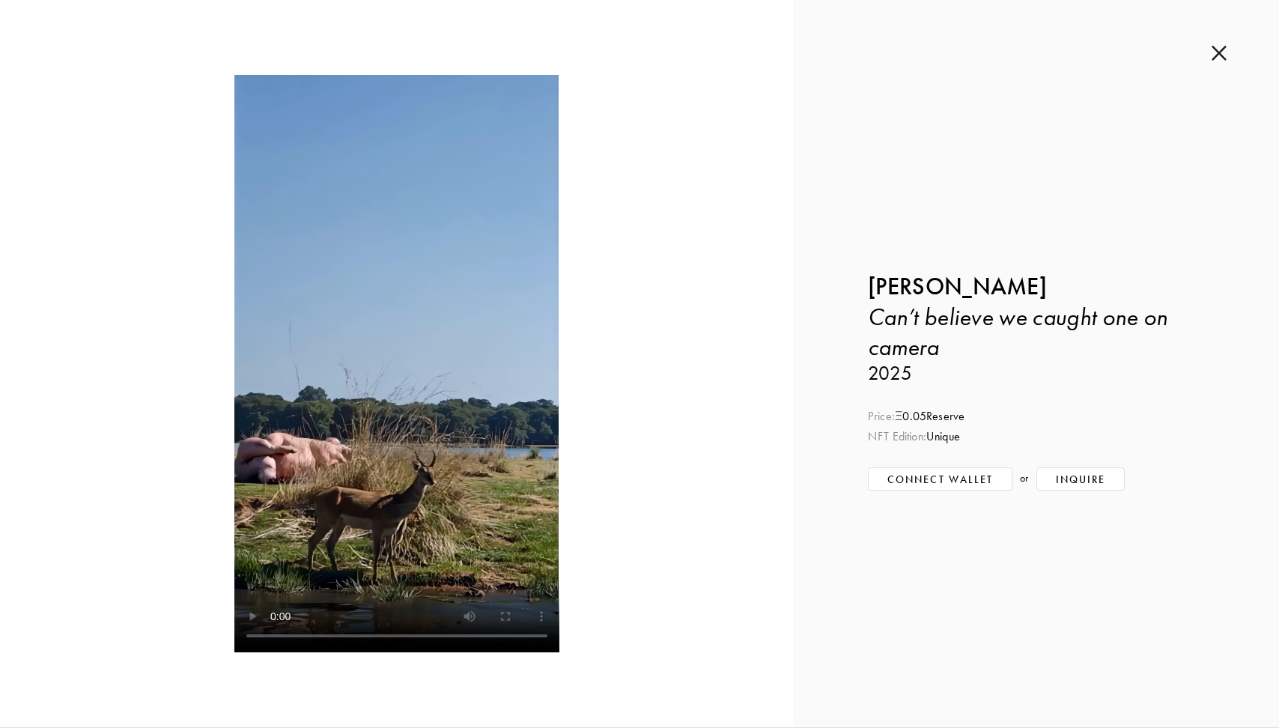
click at [1218, 55] on img at bounding box center [1218, 53] width 15 height 16
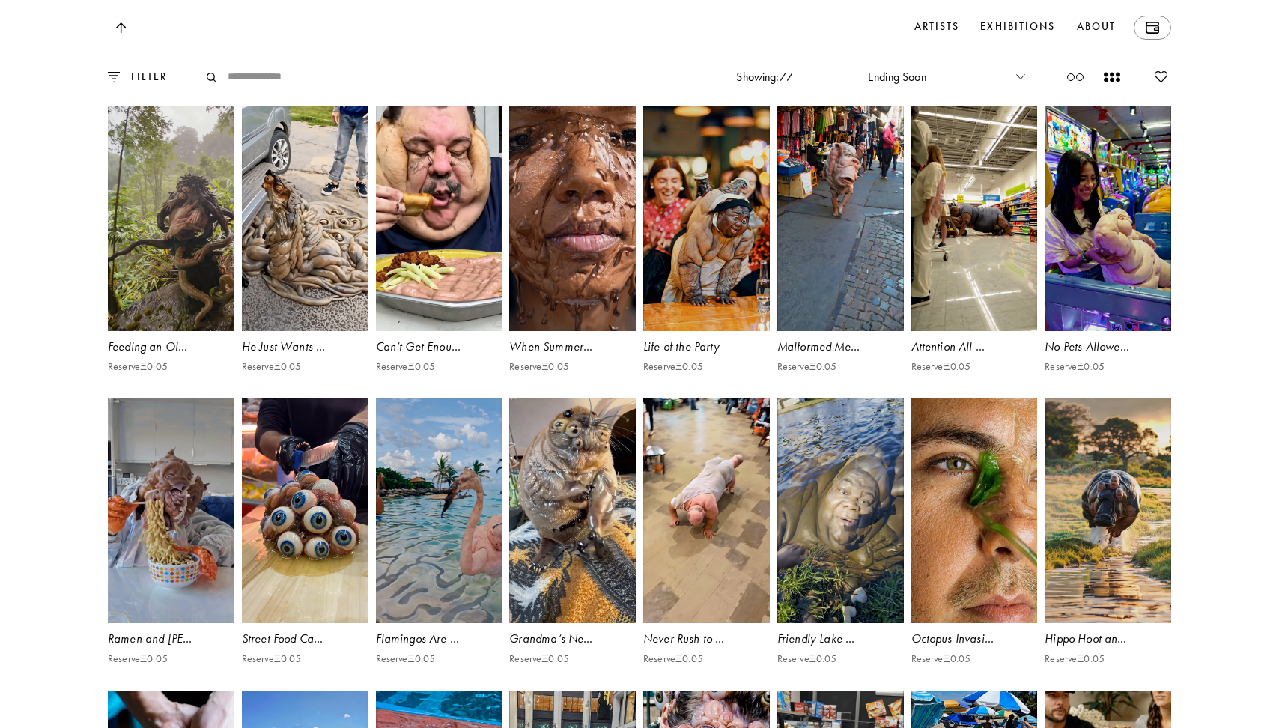
scroll to position [3864, 0]
